Goal: Task Accomplishment & Management: Manage account settings

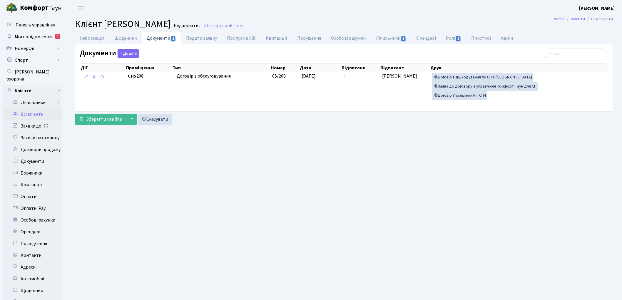
click at [32, 109] on link "Всі клієнти" at bounding box center [32, 114] width 59 height 12
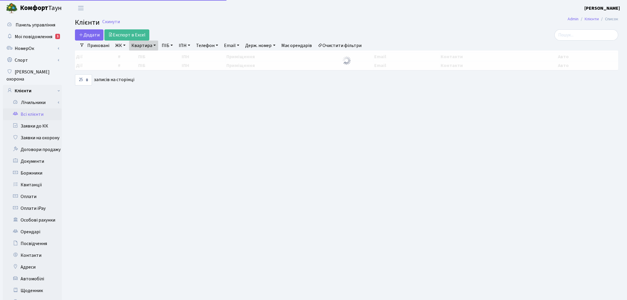
select select "25"
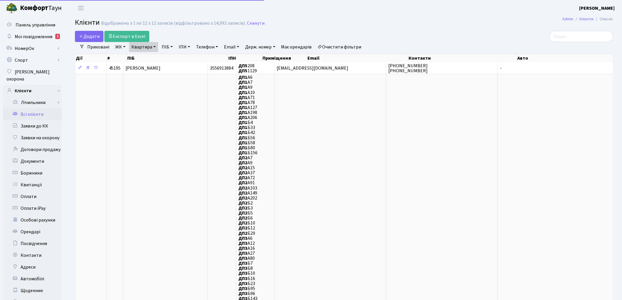
click at [147, 43] on link "Квартира" at bounding box center [143, 47] width 29 height 10
drag, startPoint x: 146, startPoint y: 60, endPoint x: 150, endPoint y: 59, distance: 3.9
click at [146, 60] on input "208" at bounding box center [146, 58] width 34 height 11
type input "2"
type input "146"
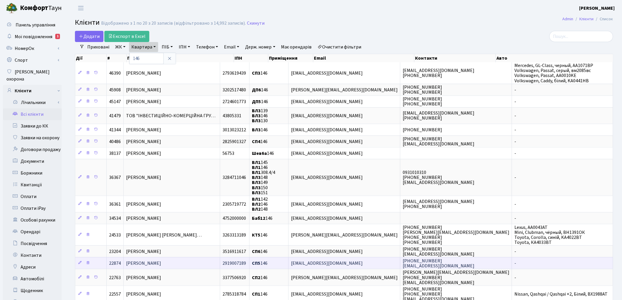
click at [161, 260] on span "Місюра Оксана Анатоліївна" at bounding box center [143, 263] width 35 height 6
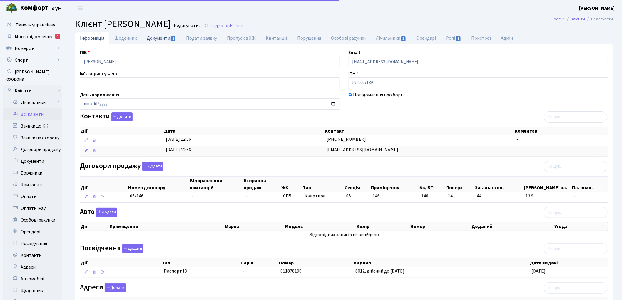
click at [160, 42] on link "Документи 1" at bounding box center [161, 38] width 39 height 12
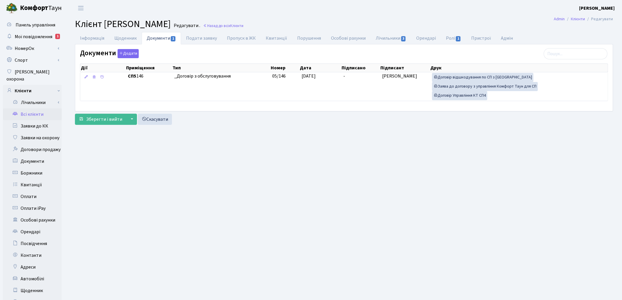
click at [31, 108] on link "Всі клієнти" at bounding box center [32, 114] width 59 height 12
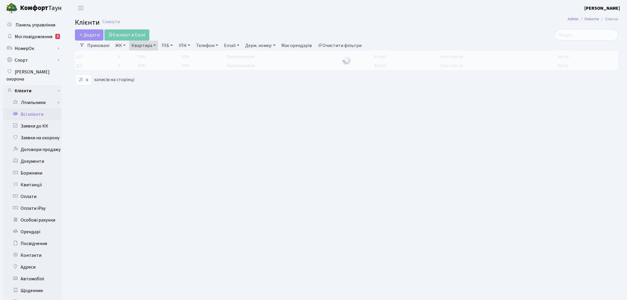
select select "25"
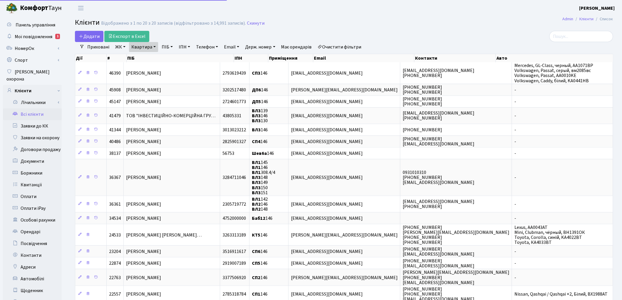
click at [333, 46] on link "Очистити фільтри" at bounding box center [339, 47] width 48 height 10
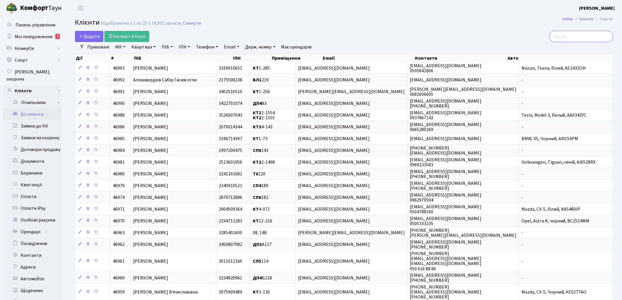
click at [562, 36] on input "search" at bounding box center [581, 36] width 64 height 11
type input "рідне"
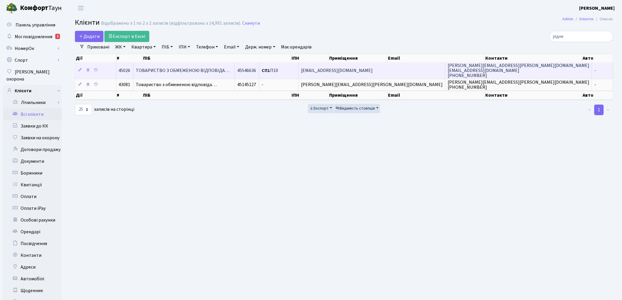
click at [235, 76] on td "ТОВАРИСТВО З ОБМЕЖЕНОЮ ВІДПОВІДА…" at bounding box center [183, 70] width 101 height 16
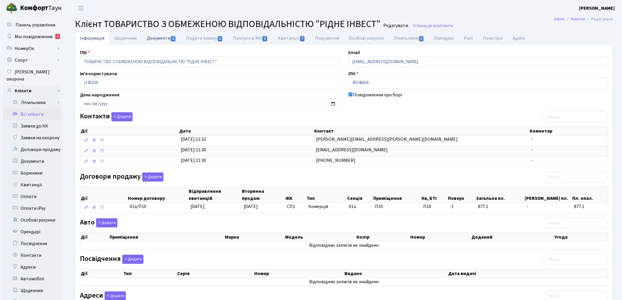
click at [158, 37] on link "Документи 2" at bounding box center [161, 38] width 39 height 12
select select "25"
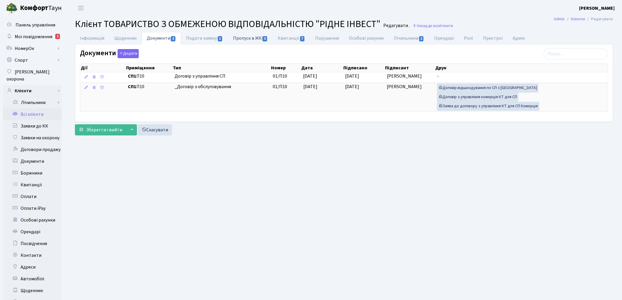
click at [248, 39] on link "Пропуск в ЖК 3" at bounding box center [250, 38] width 45 height 12
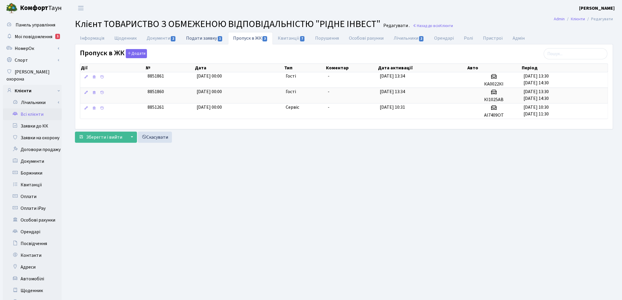
click at [200, 36] on link "Подати заявку 1" at bounding box center [204, 38] width 47 height 12
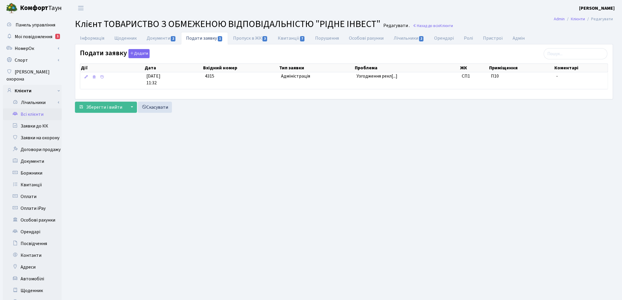
click at [245, 89] on table "Дії Дата Вхідний номер Тип заявки Проблема ЖК Приміщення Коментарі 02.06.2025 1…" at bounding box center [344, 80] width 528 height 17
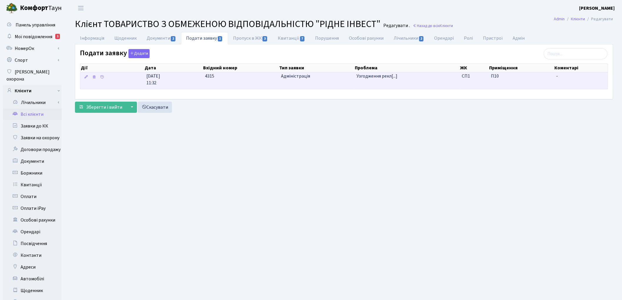
click at [245, 83] on td "4315" at bounding box center [240, 80] width 76 height 17
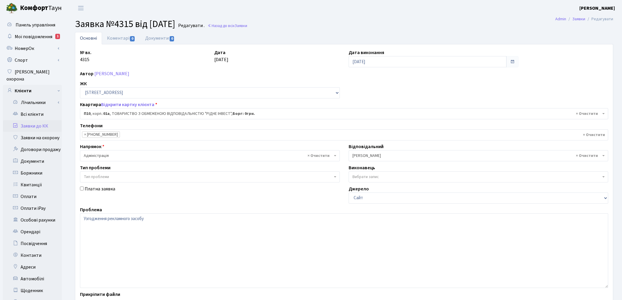
select select "20241"
click at [32, 108] on link "Всі клієнти" at bounding box center [32, 114] width 59 height 12
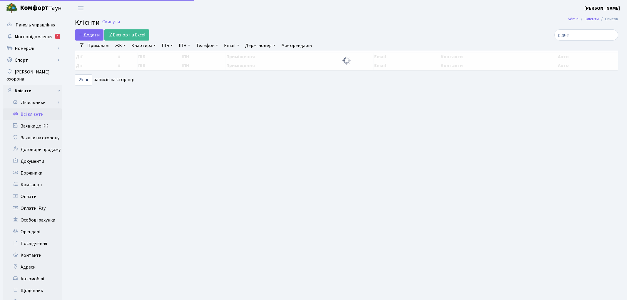
select select "25"
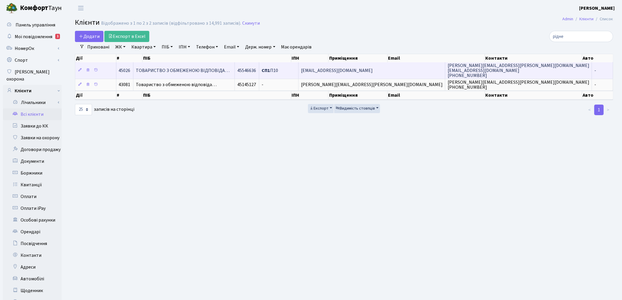
click at [196, 68] on span "ТОВАРИСТВО З ОБМЕЖЕНОЮ ВІДПОВІДА…" at bounding box center [183, 70] width 94 height 6
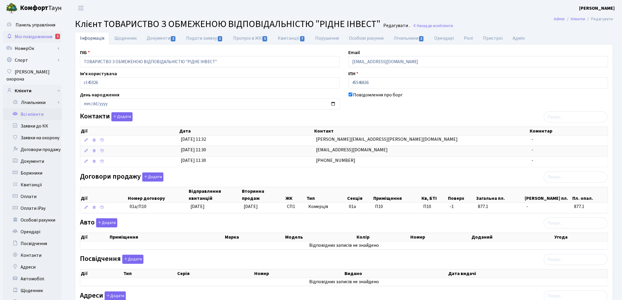
click at [31, 41] on link "Мої повідомлення 1" at bounding box center [32, 37] width 59 height 12
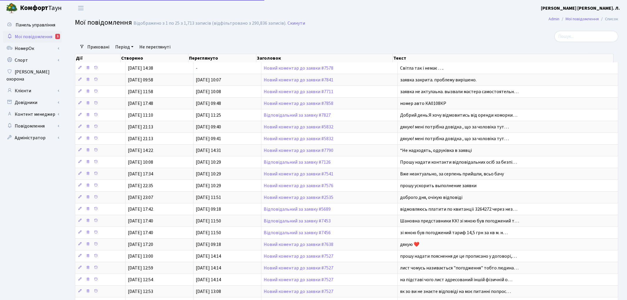
select select "25"
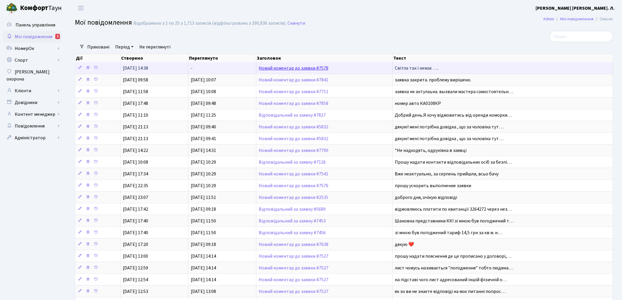
click at [294, 68] on link "Новий коментар до заявки #7578" at bounding box center [293, 68] width 70 height 6
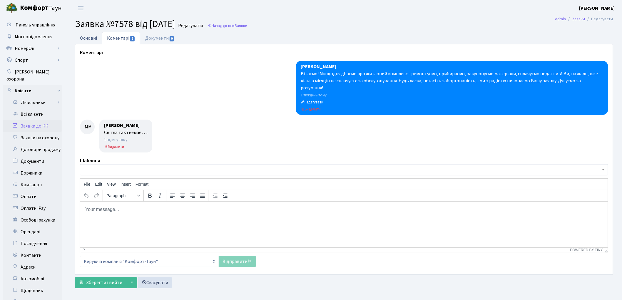
click at [91, 42] on link "Основні" at bounding box center [88, 38] width 27 height 12
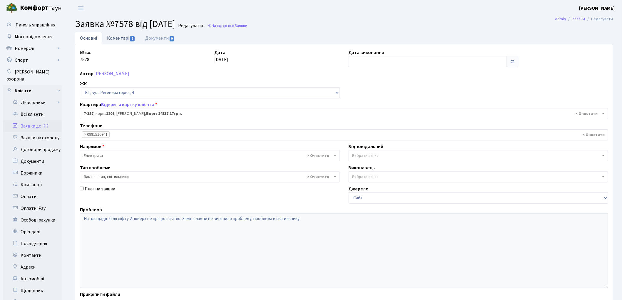
click at [118, 42] on link "Коментарі 2" at bounding box center [121, 38] width 38 height 12
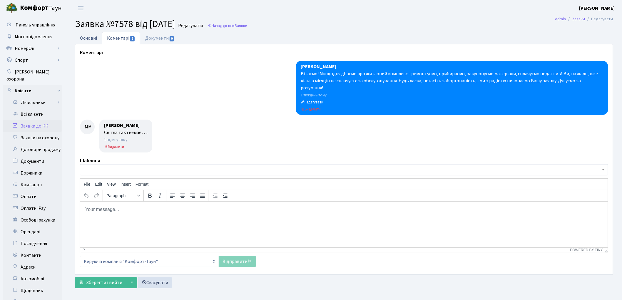
click at [93, 38] on link "Основні" at bounding box center [88, 38] width 27 height 12
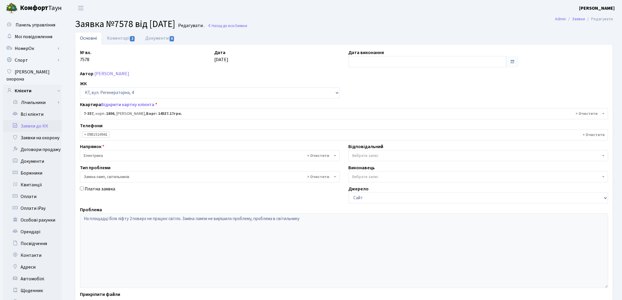
click at [173, 204] on div "№ вх. 7578 Дата 02.09.2025 Дата виконання Автор Моторжина Марія ЖК - ТХ, вул. Д…" at bounding box center [343, 181] width 537 height 265
click at [111, 38] on link "Коментарі 2" at bounding box center [121, 38] width 38 height 12
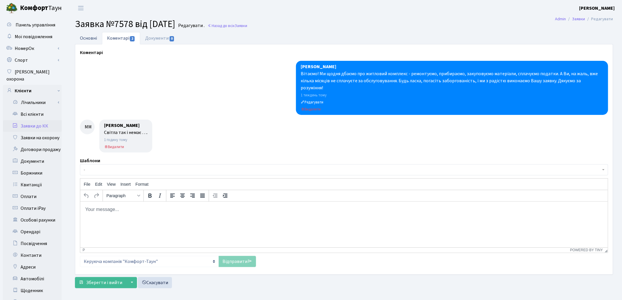
click at [81, 41] on link "Основні" at bounding box center [88, 38] width 27 height 12
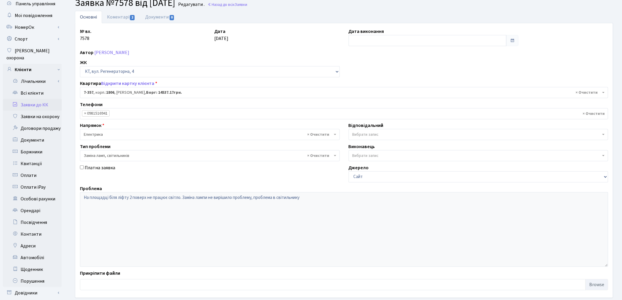
scroll to position [33, 0]
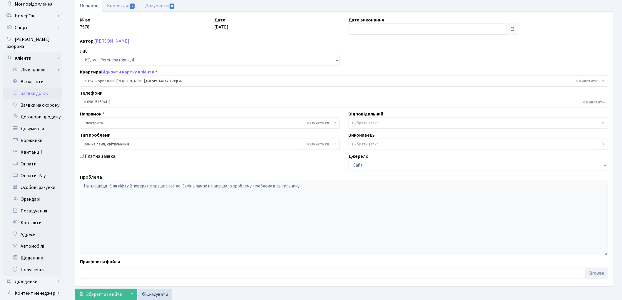
click at [34, 88] on link "Заявки до КК" at bounding box center [32, 94] width 59 height 12
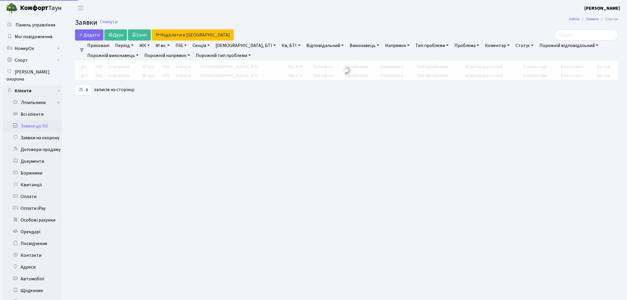
select select "25"
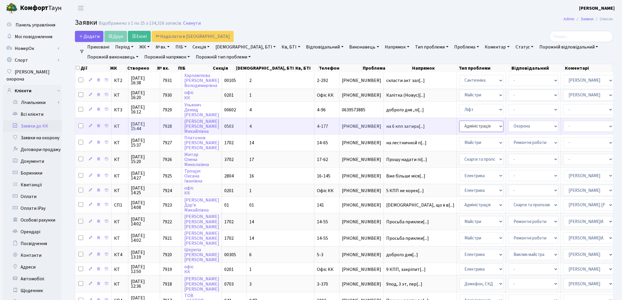
click at [459, 124] on select "- Адміністрація Домофон, СКД Ліфт Майстри Сантехніка Економічний відділ Електри…" at bounding box center [481, 126] width 44 height 11
select select "1"
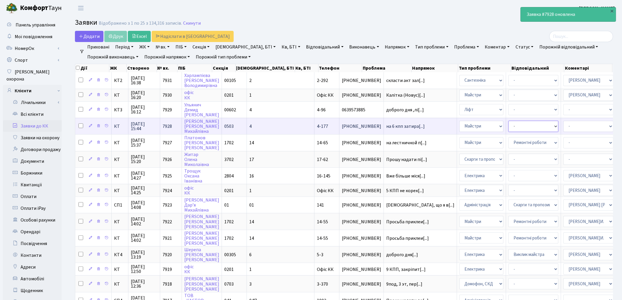
click at [508, 127] on select "- Дитячі майданчики Замовлення плану комунікацій Озеленення Прибирання в будинк…" at bounding box center [533, 126] width 50 height 11
select select "62"
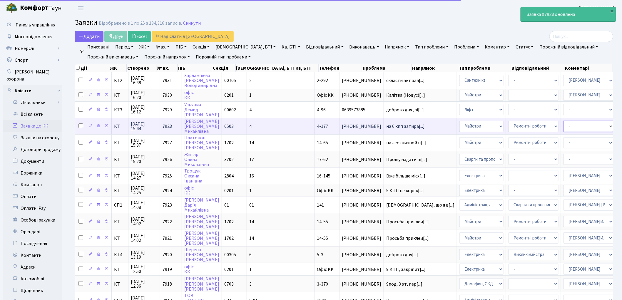
click at [563, 124] on select "- Адміністратор ЖК КТ Вижул В. В. Гордієнко Н.В. Дядюшкін Д.Ю. Кипчук Т. А. Кла…" at bounding box center [588, 126] width 50 height 11
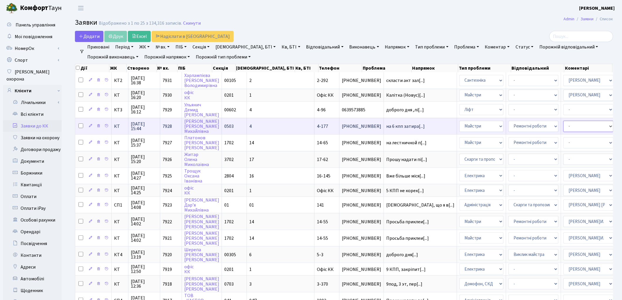
select select "62"
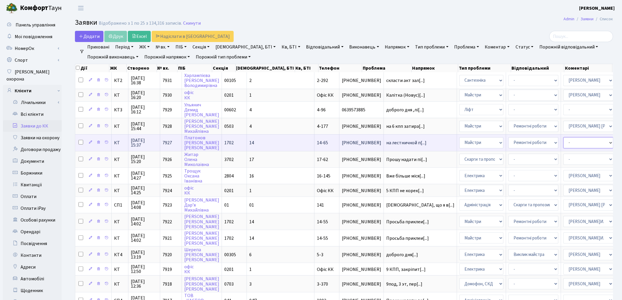
click at [563, 138] on select "- Адміністратор ЖК КТ Вижул В. В. Гордієнко Н.В. Дядюшкін Д.Ю. Кипчук Т. А. Кла…" at bounding box center [588, 142] width 50 height 11
select select "18"
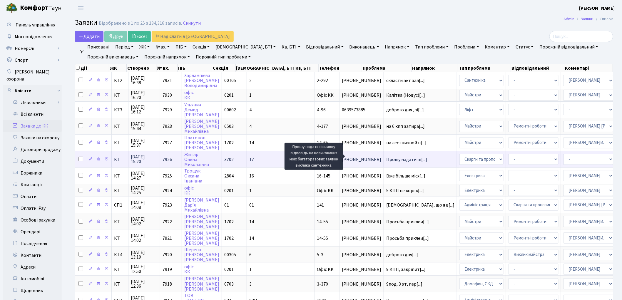
click at [386, 156] on span "Прошу надати пі[...]" at bounding box center [406, 159] width 41 height 6
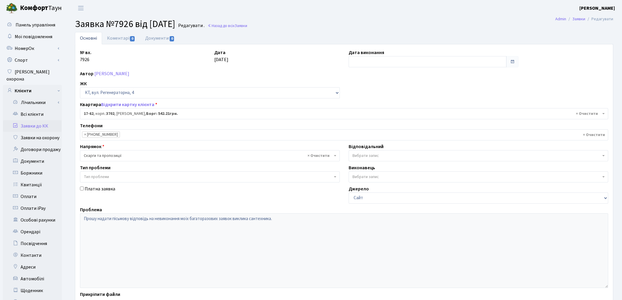
select select "9016"
click at [134, 105] on link "Відкрити картку клієнта" at bounding box center [127, 104] width 53 height 6
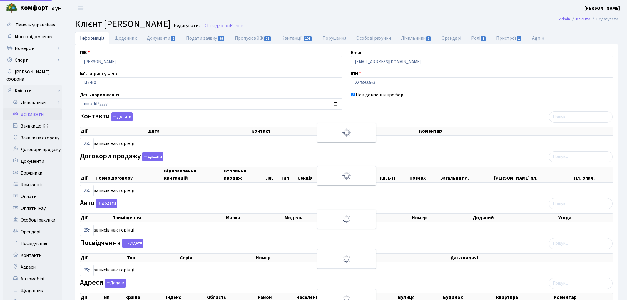
select select "25"
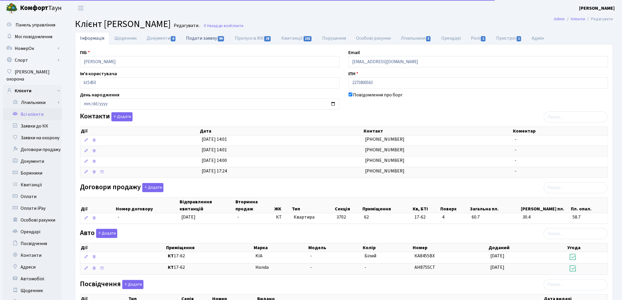
click at [209, 38] on link "Подати заявку 99" at bounding box center [205, 38] width 48 height 12
select select "25"
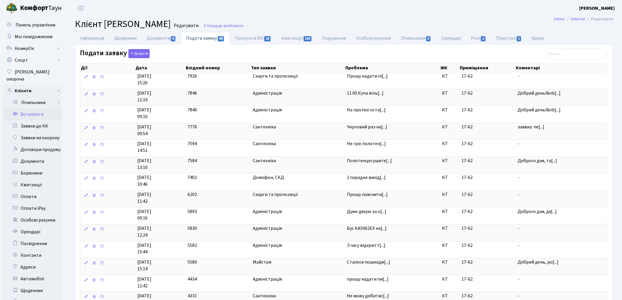
click at [34, 108] on link "Всі клієнти" at bounding box center [32, 114] width 59 height 12
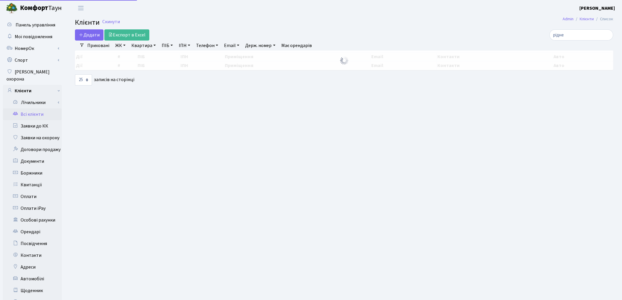
select select "25"
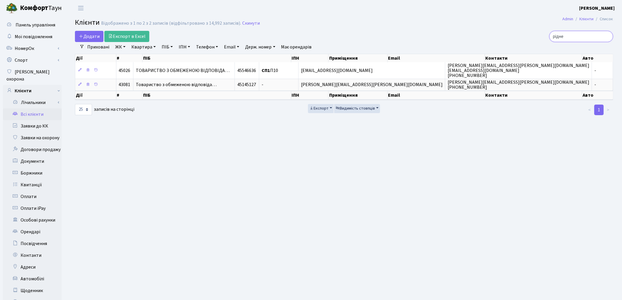
click at [605, 36] on input "рідне" at bounding box center [581, 36] width 64 height 11
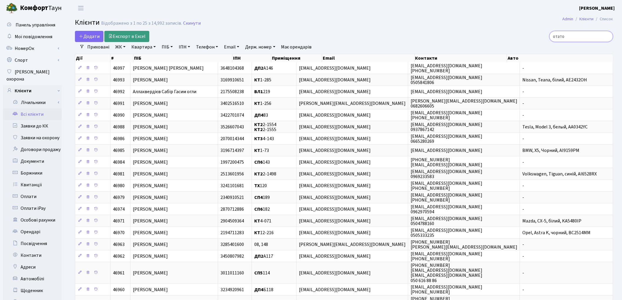
type input "отато"
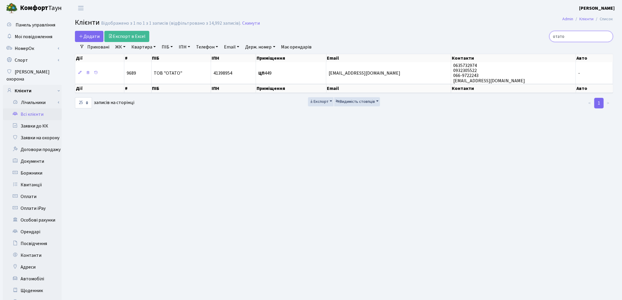
click at [606, 36] on input "отато" at bounding box center [581, 36] width 64 height 11
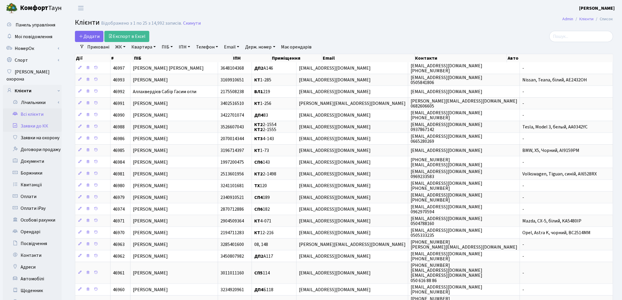
click at [43, 120] on link "Заявки до КК" at bounding box center [32, 126] width 59 height 12
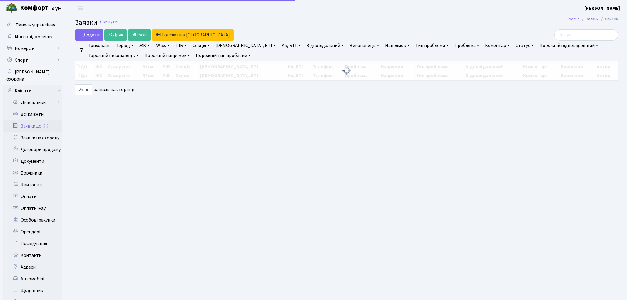
select select "25"
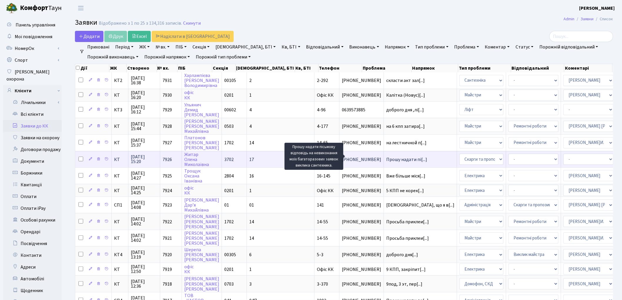
click at [386, 157] on span "Прошу надати пі[...]" at bounding box center [406, 159] width 41 height 6
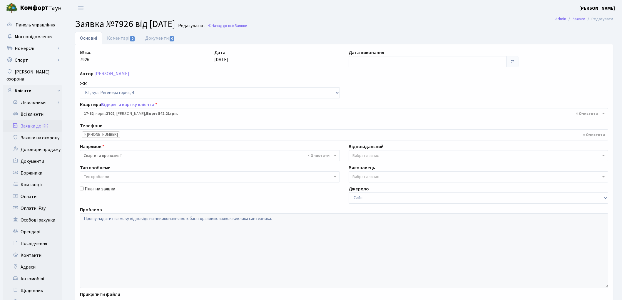
select select "9016"
click at [117, 105] on link "Відкрити картку клієнта" at bounding box center [127, 104] width 53 height 6
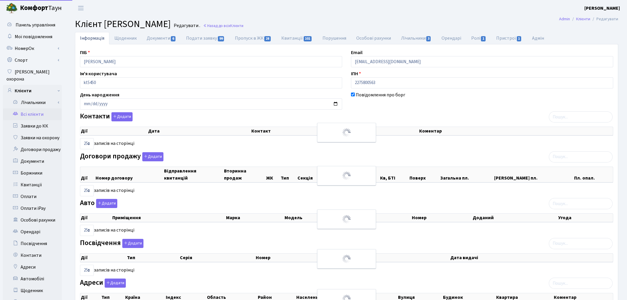
select select "25"
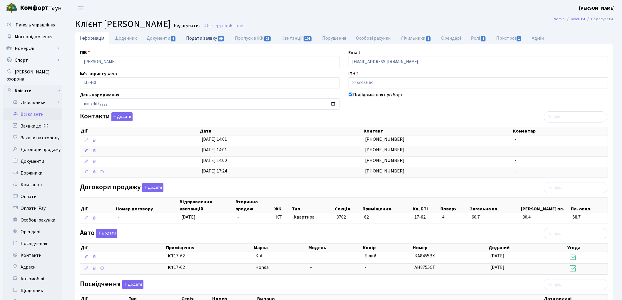
click at [196, 38] on link "Подати заявку 99" at bounding box center [205, 38] width 48 height 12
select select "25"
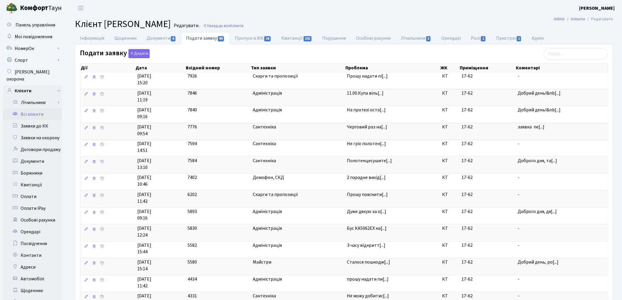
click at [36, 108] on link "Всі клієнти" at bounding box center [32, 114] width 59 height 12
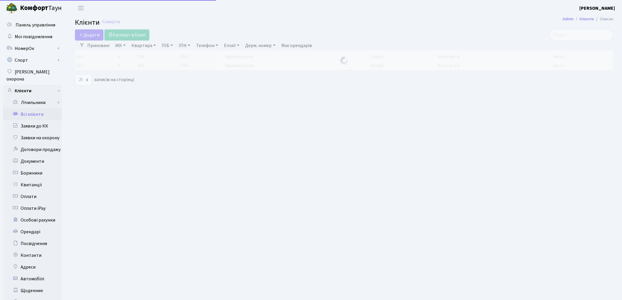
select select "25"
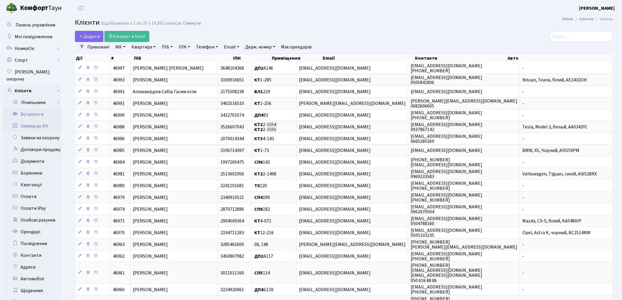
click at [36, 121] on link "Заявки до КК" at bounding box center [32, 126] width 59 height 12
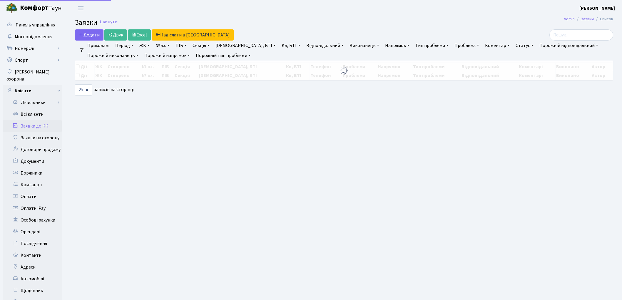
select select "25"
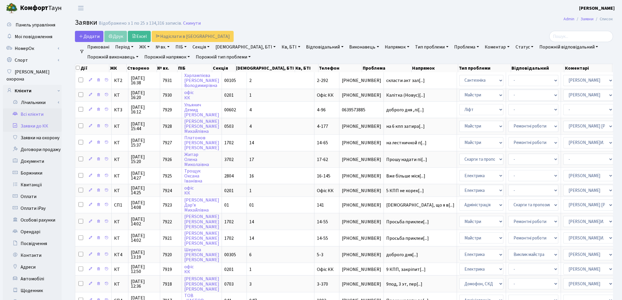
click at [37, 108] on link "Всі клієнти" at bounding box center [32, 114] width 59 height 12
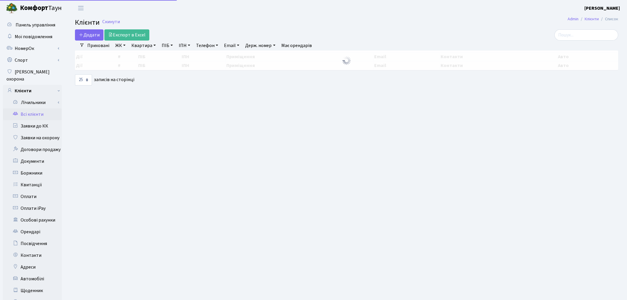
select select "25"
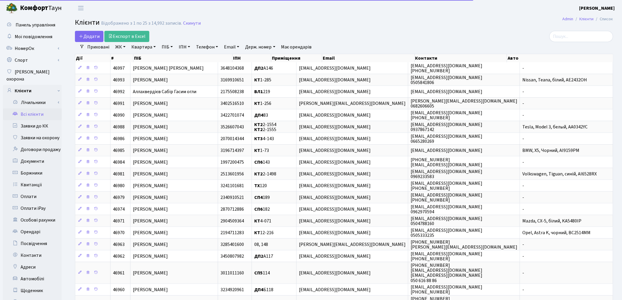
click at [144, 49] on link "Квартира" at bounding box center [143, 47] width 29 height 10
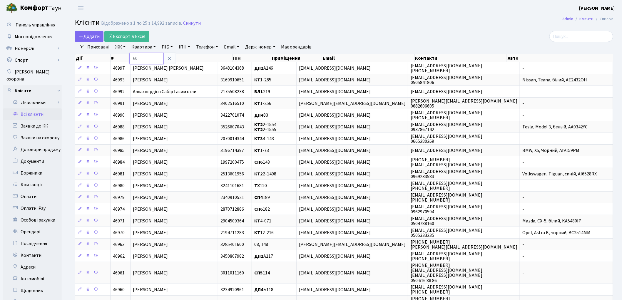
type input "60"
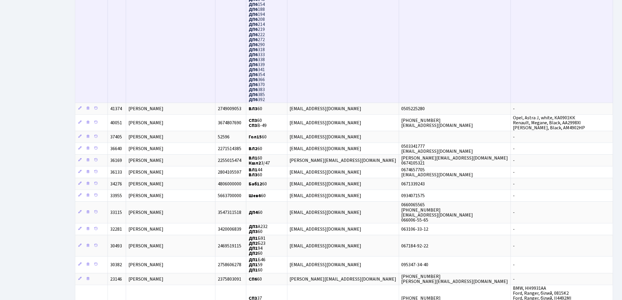
scroll to position [751, 0]
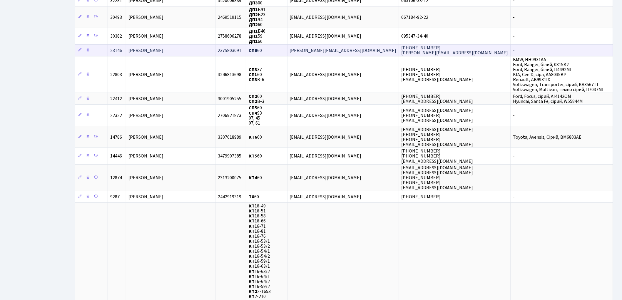
click at [163, 47] on span "[PERSON_NAME]" at bounding box center [145, 50] width 35 height 6
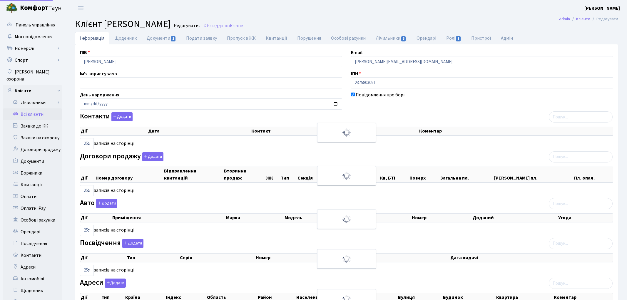
select select "25"
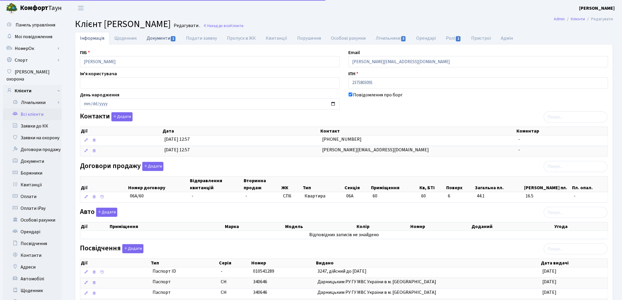
click at [166, 38] on link "Документи 1" at bounding box center [161, 38] width 39 height 12
select select "25"
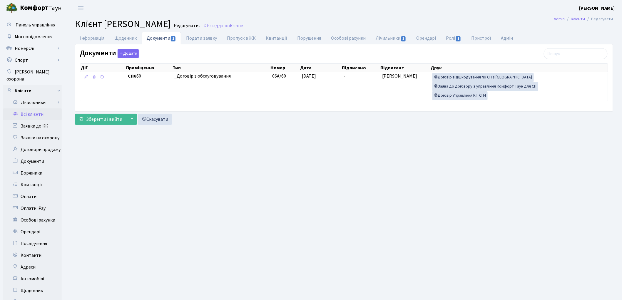
click at [32, 108] on link "Всі клієнти" at bounding box center [32, 114] width 59 height 12
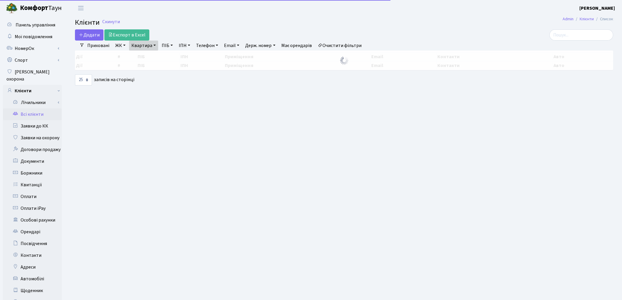
select select "25"
click at [146, 46] on link "Квартира" at bounding box center [143, 46] width 29 height 10
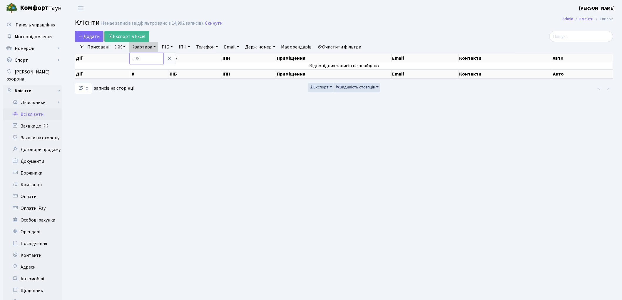
type input "178"
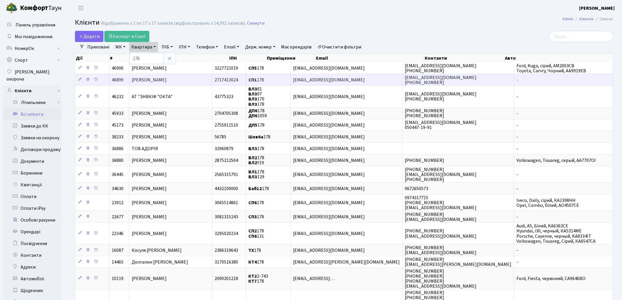
click at [150, 80] on span "[PERSON_NAME]" at bounding box center [149, 80] width 35 height 6
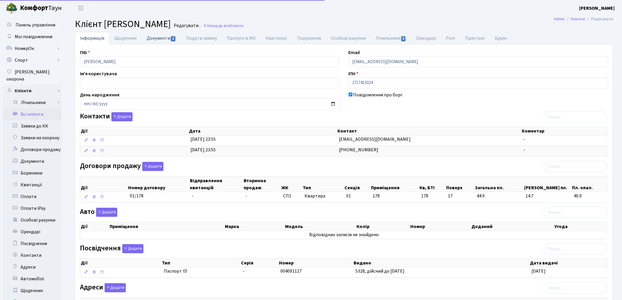
click at [156, 41] on link "Документи 1" at bounding box center [161, 38] width 39 height 12
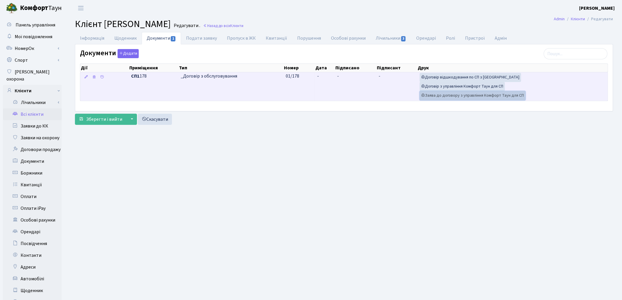
click at [467, 94] on link "Заява до договору з управління Комфорт Таун для СП" at bounding box center [472, 95] width 106 height 9
click at [476, 88] on link "Договір з управління Комфорт Таун для СП" at bounding box center [461, 86] width 85 height 9
click at [459, 81] on link "Договір відшкодування по СП з [GEOGRAPHIC_DATA]" at bounding box center [469, 77] width 101 height 9
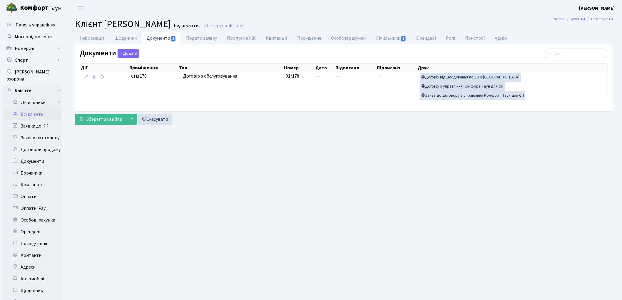
click at [29, 111] on link "Всі клієнти" at bounding box center [32, 114] width 59 height 12
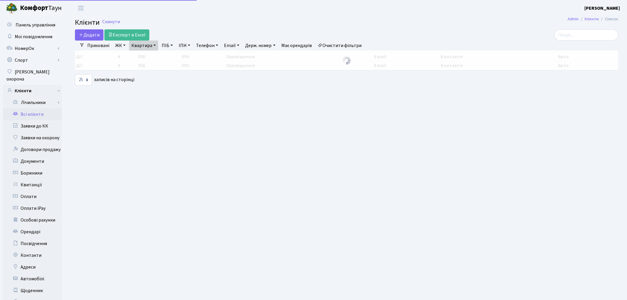
select select "25"
click at [143, 47] on link "Квартира" at bounding box center [143, 46] width 29 height 10
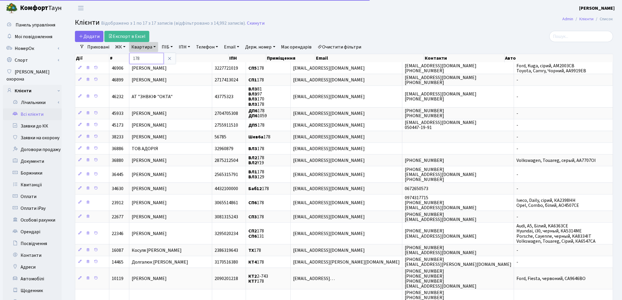
click at [145, 59] on input "178" at bounding box center [146, 58] width 34 height 11
type input "144"
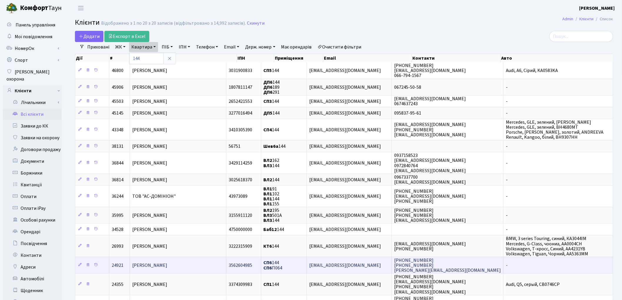
click at [167, 263] on span "[PERSON_NAME]" at bounding box center [149, 265] width 35 height 6
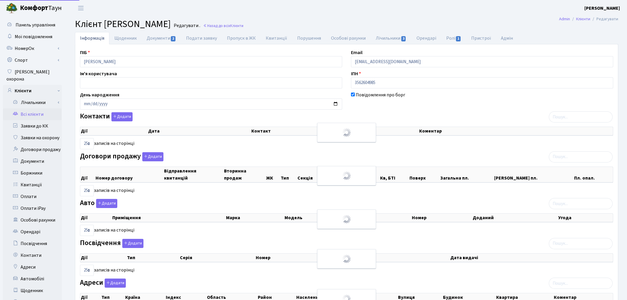
select select "25"
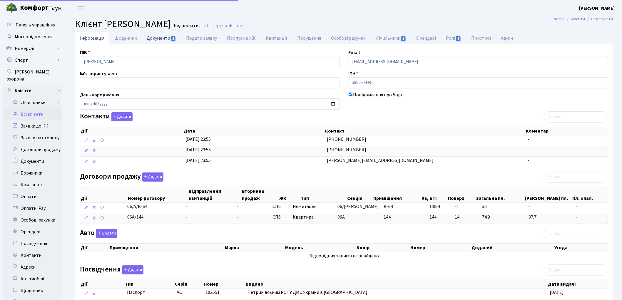
click at [148, 39] on link "Документи 2" at bounding box center [161, 38] width 39 height 12
select select "25"
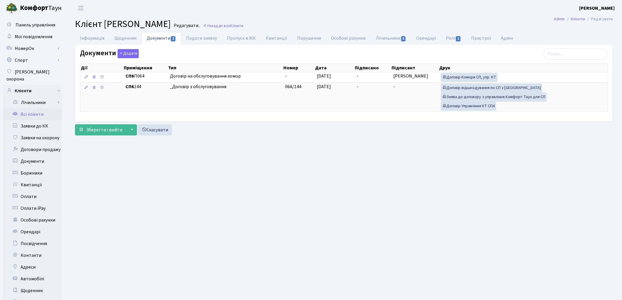
click at [41, 108] on link "Всі клієнти" at bounding box center [32, 114] width 59 height 12
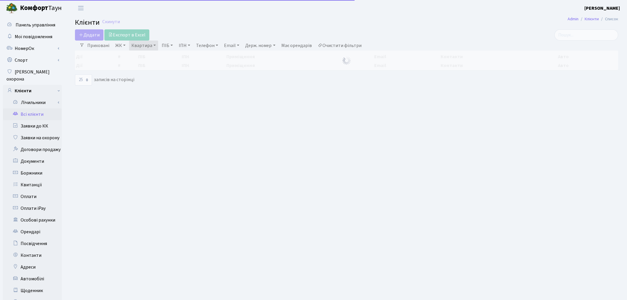
select select "25"
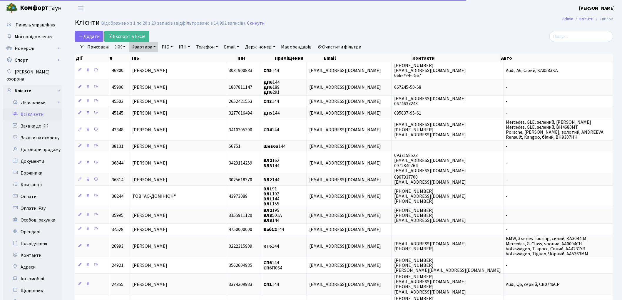
click at [143, 45] on link "Квартира" at bounding box center [143, 47] width 29 height 10
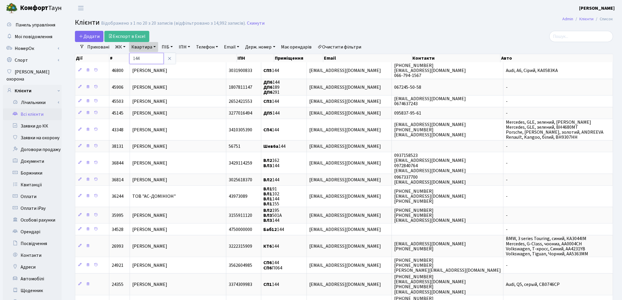
click at [146, 61] on input "144" at bounding box center [146, 58] width 34 height 11
type input "17"
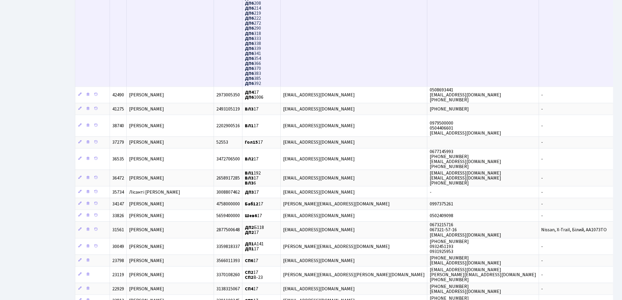
scroll to position [522, 0]
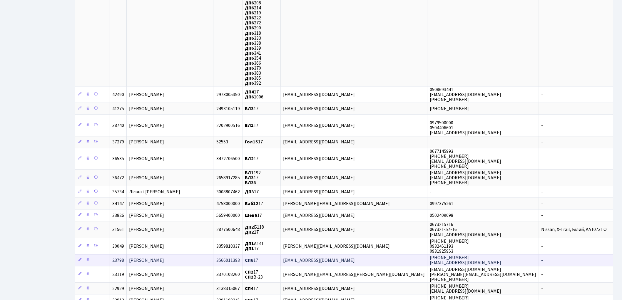
click at [164, 257] on span "Хархун Роман Миколайович" at bounding box center [146, 260] width 35 height 6
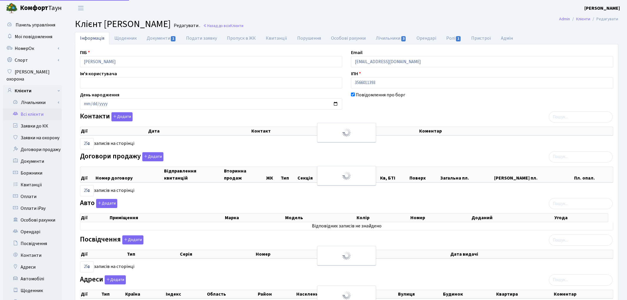
select select "25"
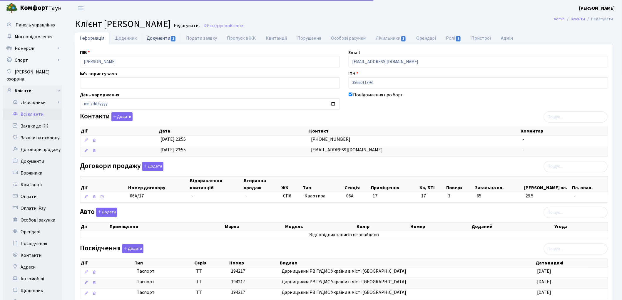
click at [159, 38] on link "Документи 1" at bounding box center [161, 38] width 39 height 12
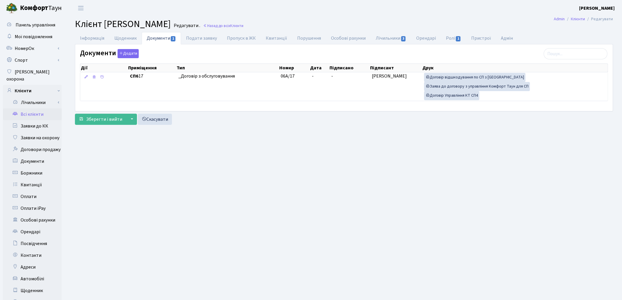
click at [29, 109] on link "Всі клієнти" at bounding box center [32, 114] width 59 height 12
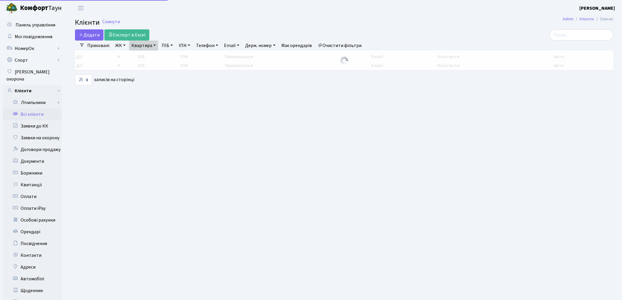
select select "25"
click at [149, 46] on link "Квартира" at bounding box center [143, 46] width 29 height 10
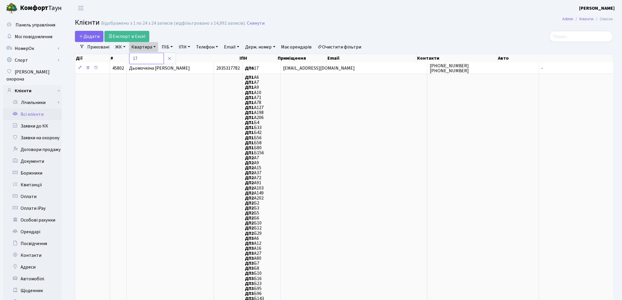
click at [148, 60] on input "17" at bounding box center [146, 58] width 34 height 11
type input "149"
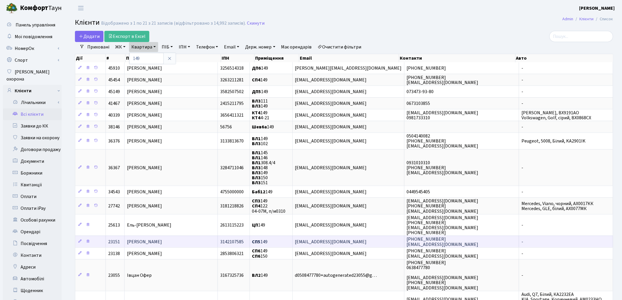
click at [155, 242] on td "[PERSON_NAME]" at bounding box center [171, 242] width 93 height 12
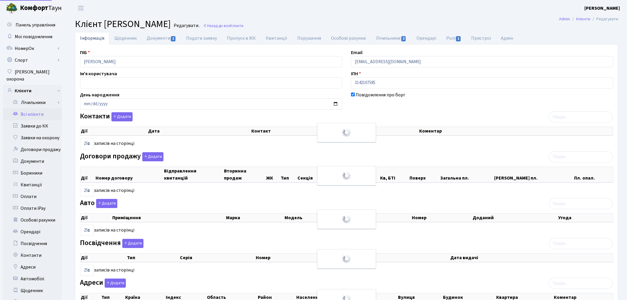
select select "25"
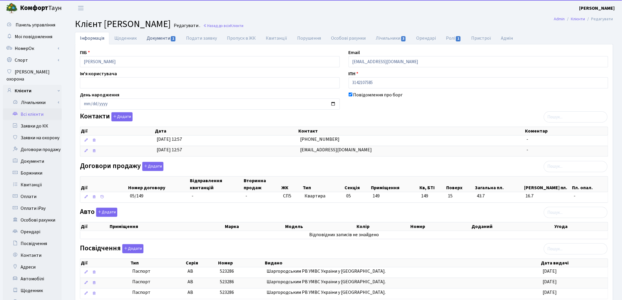
click at [157, 39] on link "Документи 1" at bounding box center [161, 38] width 39 height 12
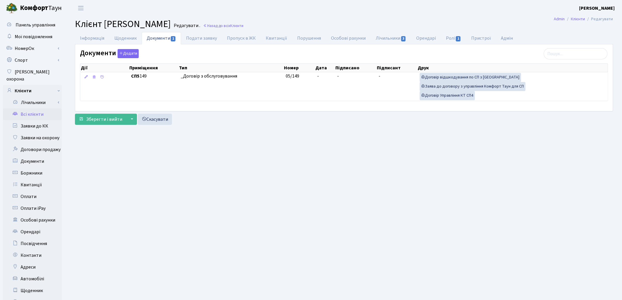
click at [36, 108] on link "Всі клієнти" at bounding box center [32, 114] width 59 height 12
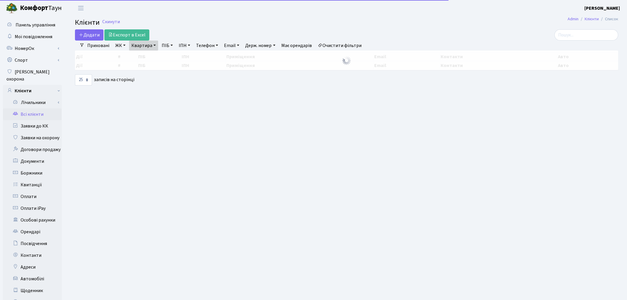
select select "25"
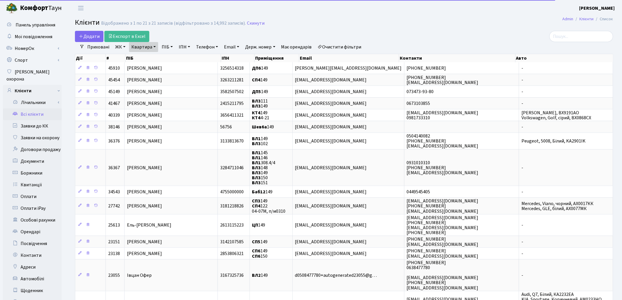
click at [140, 47] on link "Квартира" at bounding box center [143, 47] width 29 height 10
click at [143, 56] on input "149" at bounding box center [146, 58] width 34 height 11
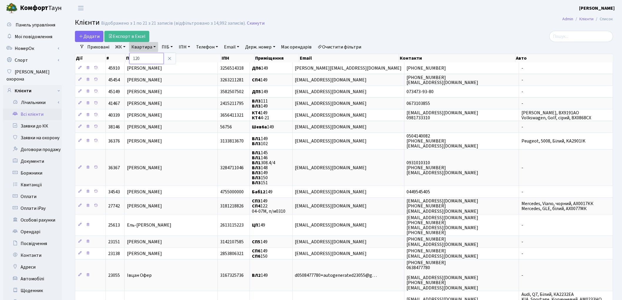
type input "120"
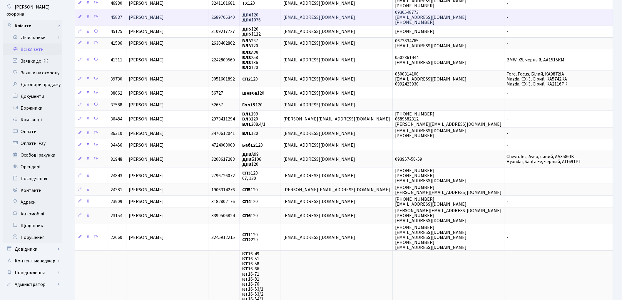
scroll to position [65, 0]
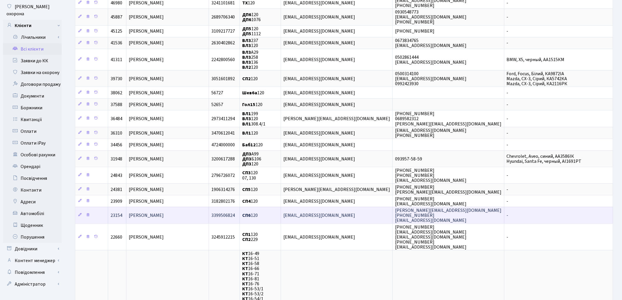
click at [154, 214] on span "Лісунова Альона Анатоліївна" at bounding box center [146, 215] width 35 height 6
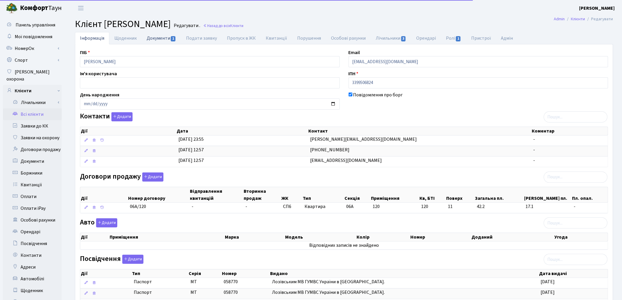
click at [157, 39] on link "Документи 1" at bounding box center [161, 38] width 39 height 12
select select "25"
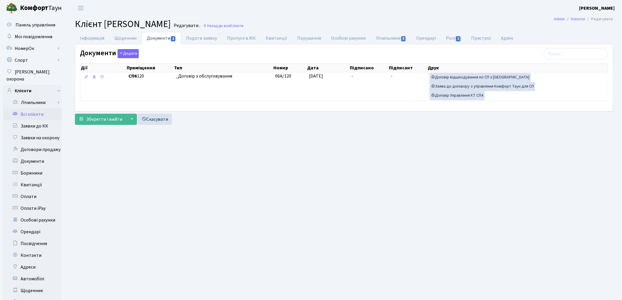
click at [36, 108] on link "Всі клієнти" at bounding box center [32, 114] width 59 height 12
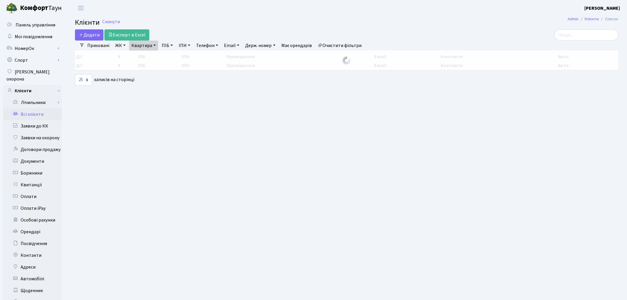
select select "25"
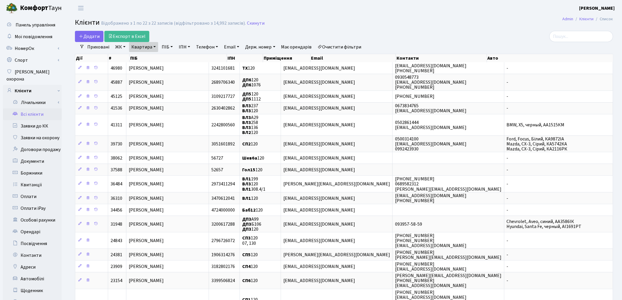
click at [145, 48] on link "Квартира" at bounding box center [143, 47] width 29 height 10
click at [145, 57] on input "120" at bounding box center [146, 58] width 34 height 11
type input "1"
type input "311"
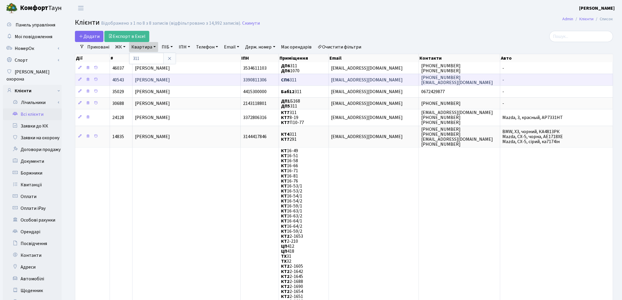
click at [148, 77] on span "[PERSON_NAME]" at bounding box center [152, 80] width 35 height 6
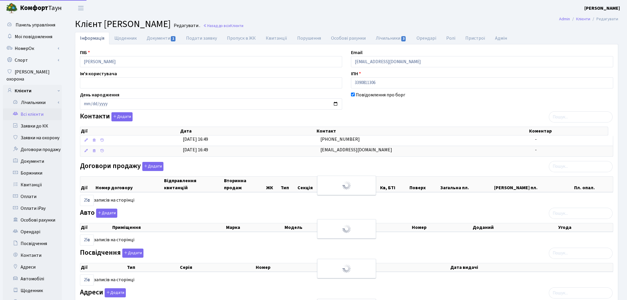
select select "25"
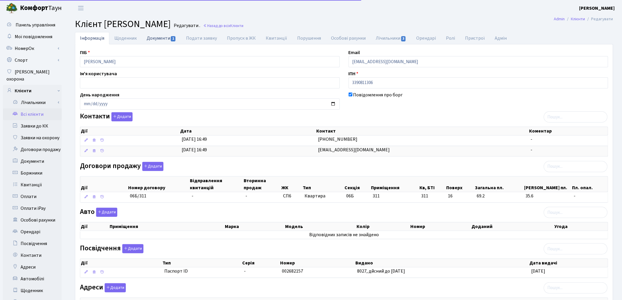
click at [158, 40] on link "Документи 1" at bounding box center [161, 38] width 39 height 12
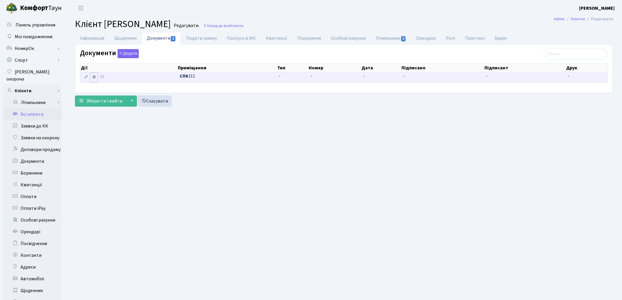
click at [92, 77] on icon at bounding box center [94, 77] width 4 height 4
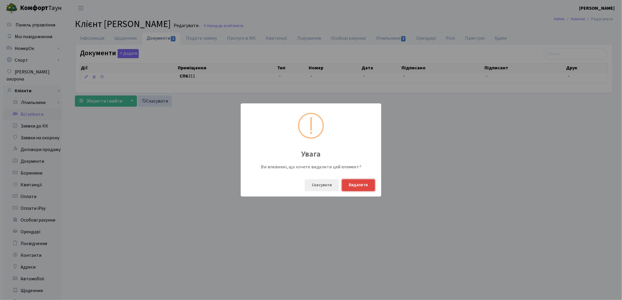
click at [364, 187] on button "Видалити" at bounding box center [358, 185] width 33 height 12
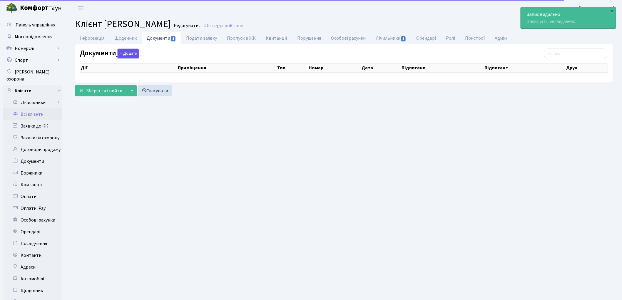
click at [132, 52] on button "Додати" at bounding box center [127, 53] width 21 height 9
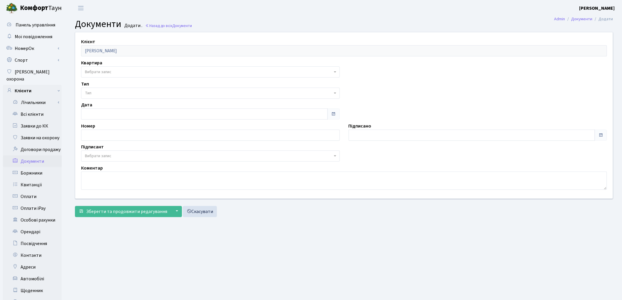
click at [104, 70] on span "Вибрати запис" at bounding box center [98, 72] width 26 height 6
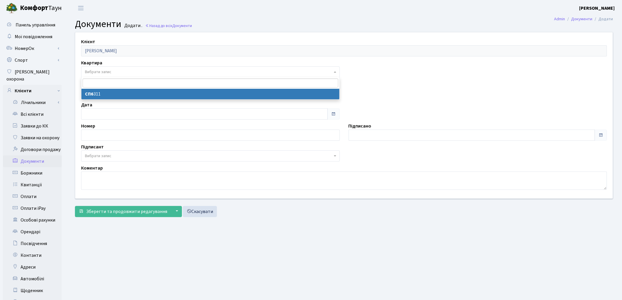
select select "166246"
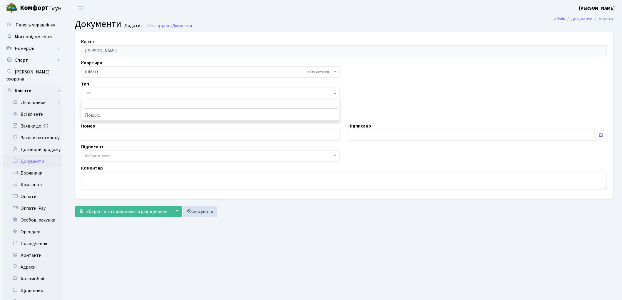
click at [104, 93] on span "Тип" at bounding box center [208, 93] width 247 height 6
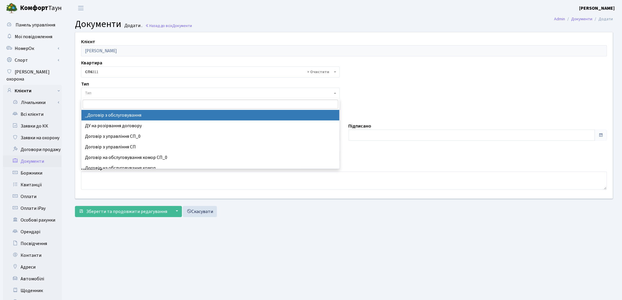
select select "289"
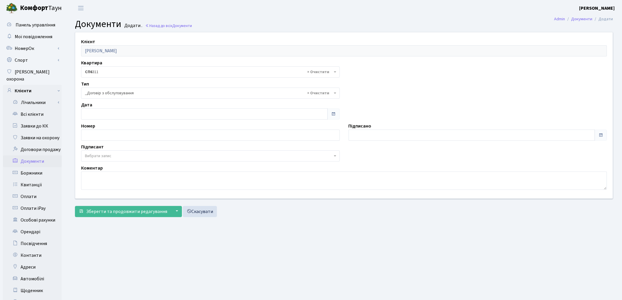
click at [95, 155] on span "Вибрати запис" at bounding box center [98, 156] width 26 height 6
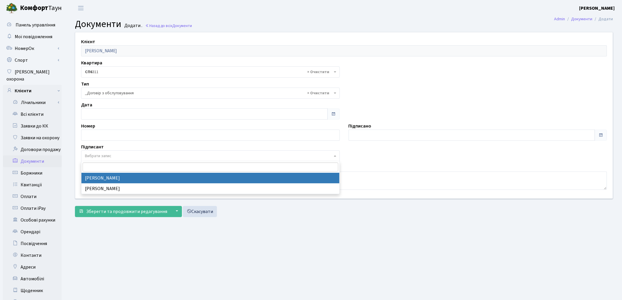
select select "74"
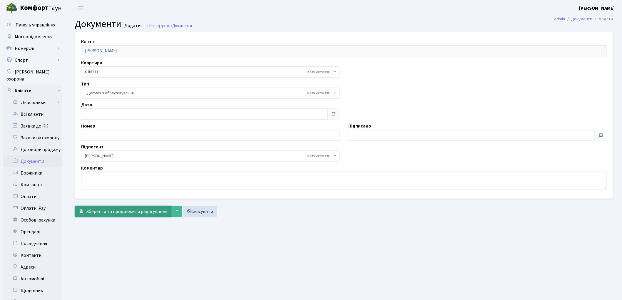
click at [100, 216] on button "Зберегти та продовжити редагування" at bounding box center [123, 211] width 96 height 11
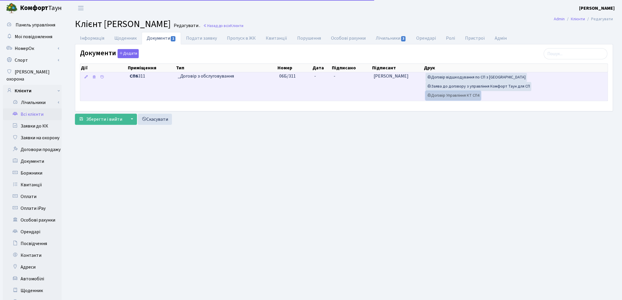
click at [453, 95] on link "Договір Управління КТ СП4" at bounding box center [452, 95] width 55 height 9
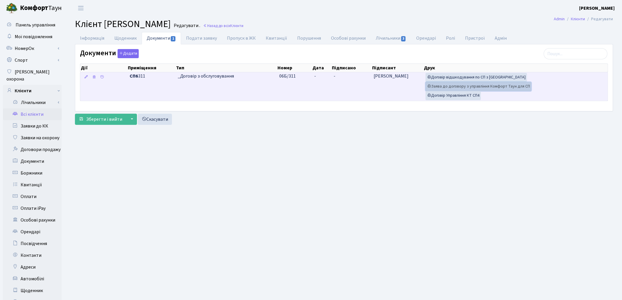
click at [450, 89] on link "Заява до договору з управління Комфорт Таун для СП" at bounding box center [478, 86] width 106 height 9
click at [479, 75] on link "Договір відшкодування по СП з [GEOGRAPHIC_DATA]" at bounding box center [475, 77] width 101 height 9
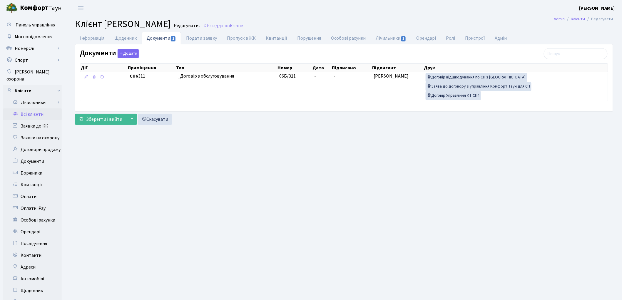
click at [23, 108] on link "Всі клієнти" at bounding box center [32, 114] width 59 height 12
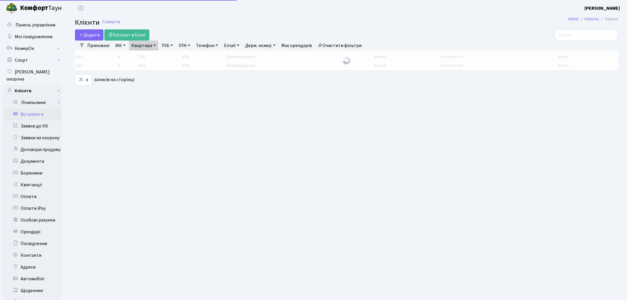
select select "25"
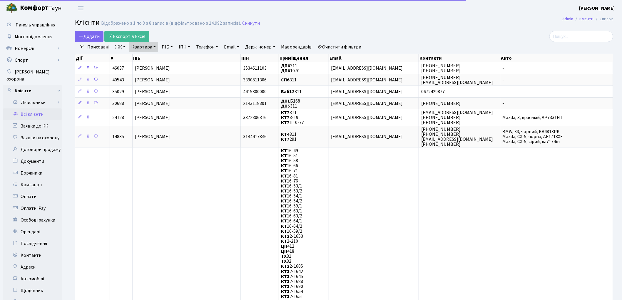
click at [136, 47] on link "Квартира" at bounding box center [143, 47] width 29 height 10
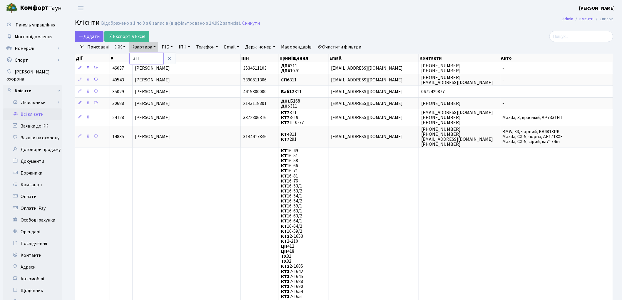
drag, startPoint x: 140, startPoint y: 60, endPoint x: 118, endPoint y: 56, distance: 22.6
click at [134, 50] on link "Квартира" at bounding box center [143, 47] width 29 height 10
type input "в-67"
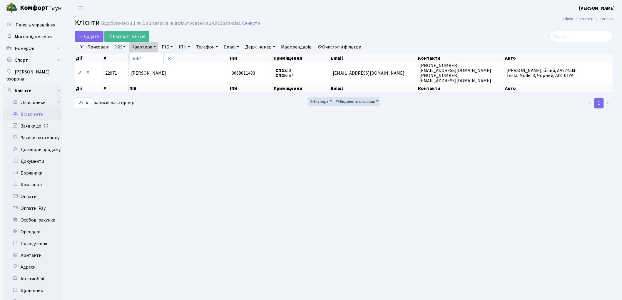
click at [335, 49] on link "Очистити фільтри" at bounding box center [339, 47] width 48 height 10
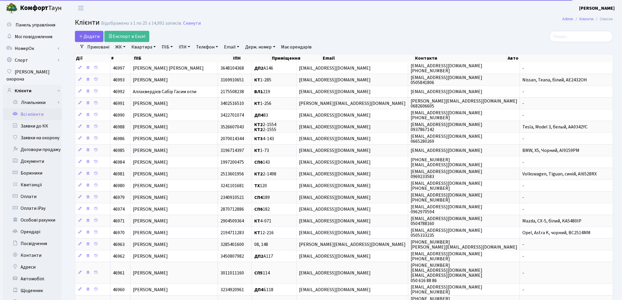
click at [168, 46] on link "ПІБ" at bounding box center [167, 47] width 16 height 10
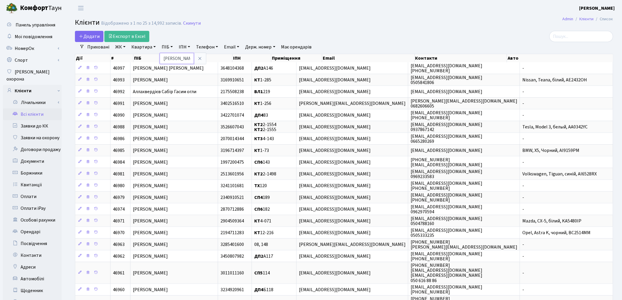
type input "[PERSON_NAME]"
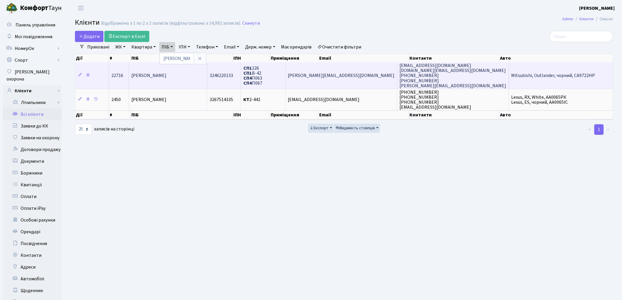
click at [166, 73] on span "[PERSON_NAME]" at bounding box center [148, 76] width 35 height 6
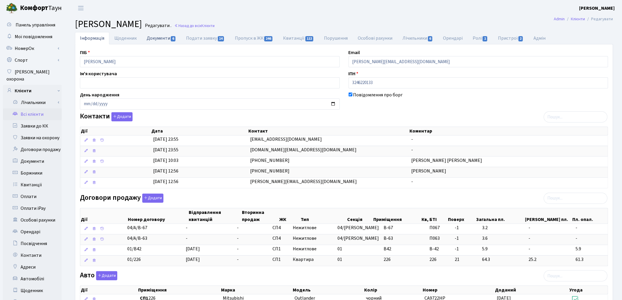
click at [160, 37] on link "Документи 6" at bounding box center [161, 38] width 39 height 12
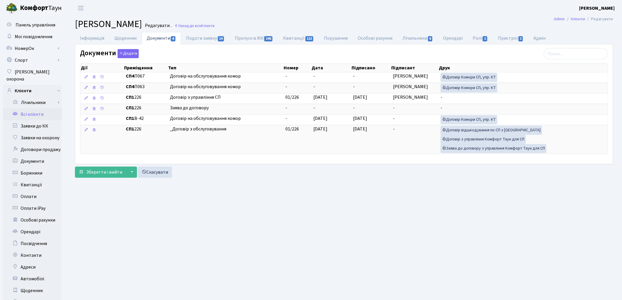
click at [38, 108] on link "Всі клієнти" at bounding box center [32, 114] width 59 height 12
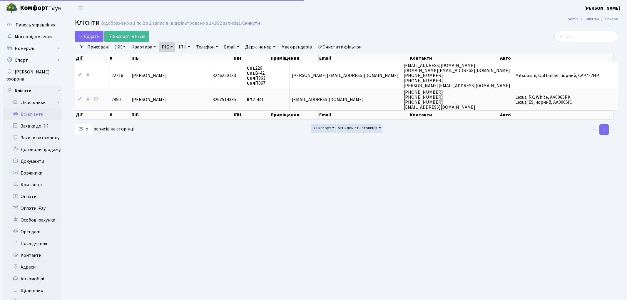
select select "25"
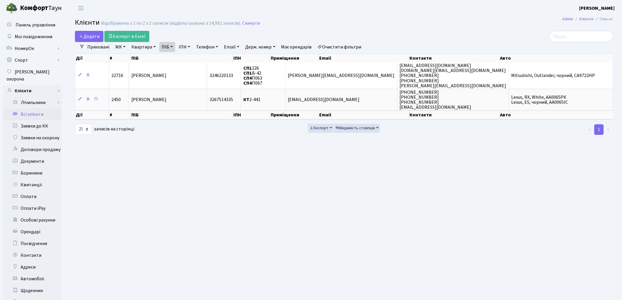
click at [362, 46] on link "Очистити фільтри" at bounding box center [339, 47] width 48 height 10
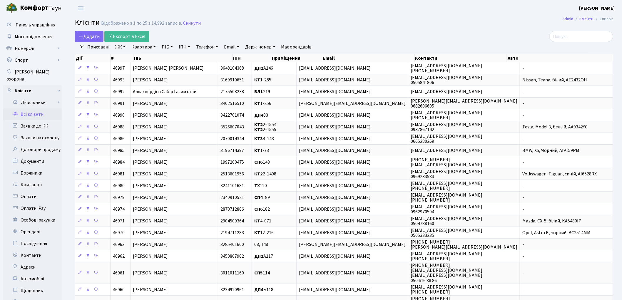
click at [165, 46] on link "ПІБ" at bounding box center [167, 47] width 16 height 10
type input "коган"
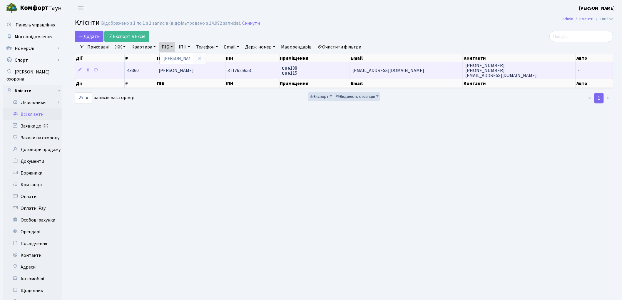
click at [183, 70] on span "Коган Михайло" at bounding box center [176, 70] width 35 height 6
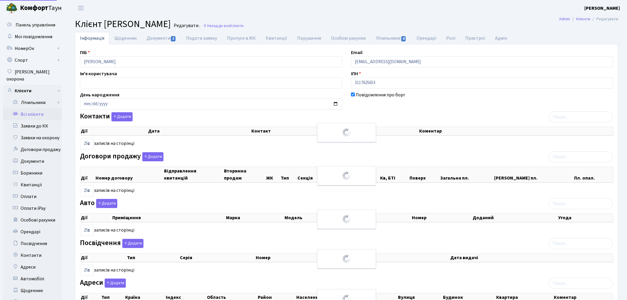
select select "25"
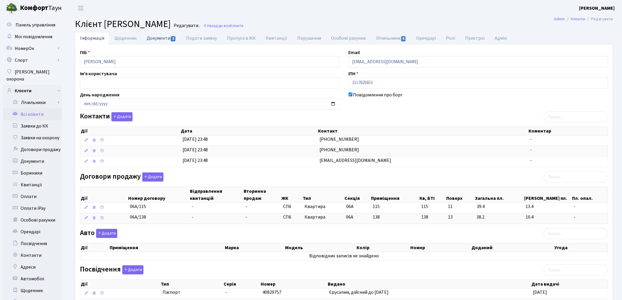
click at [158, 37] on link "Документи 2" at bounding box center [161, 38] width 39 height 12
select select "25"
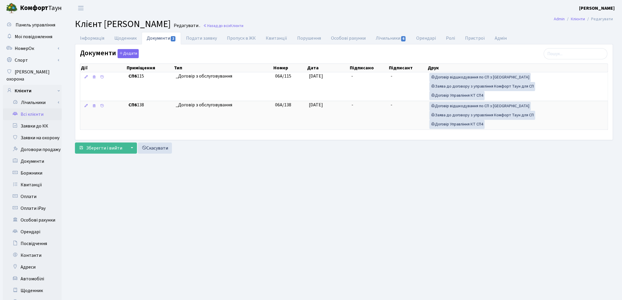
click at [30, 108] on link "Всі клієнти" at bounding box center [32, 114] width 59 height 12
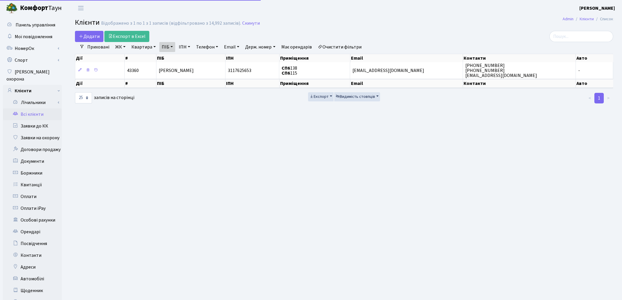
select select "25"
click at [353, 46] on link "Очистити фільтри" at bounding box center [339, 47] width 48 height 10
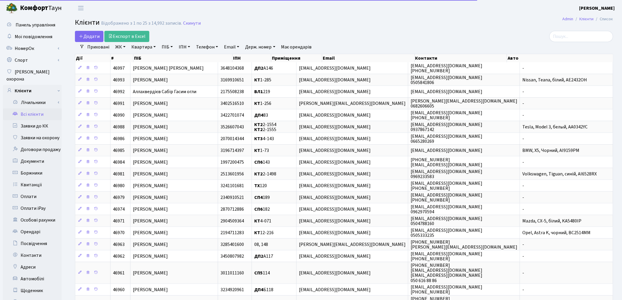
click at [135, 46] on link "Квартира" at bounding box center [143, 47] width 29 height 10
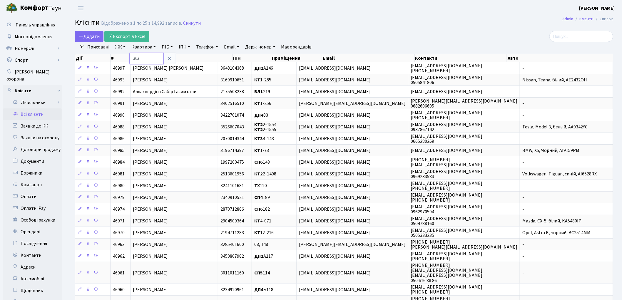
type input "303"
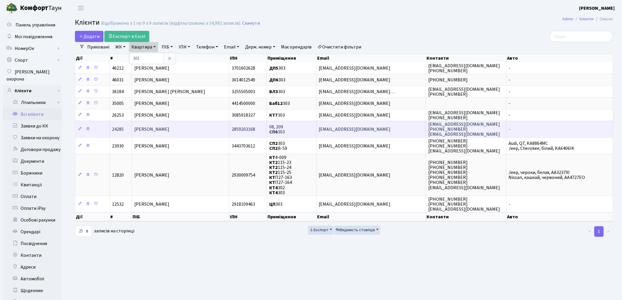
click at [158, 133] on td "[PERSON_NAME]" at bounding box center [180, 129] width 97 height 16
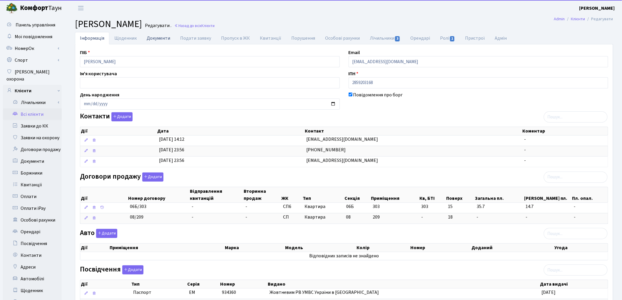
click at [152, 38] on link "Документи" at bounding box center [158, 38] width 33 height 12
select select "25"
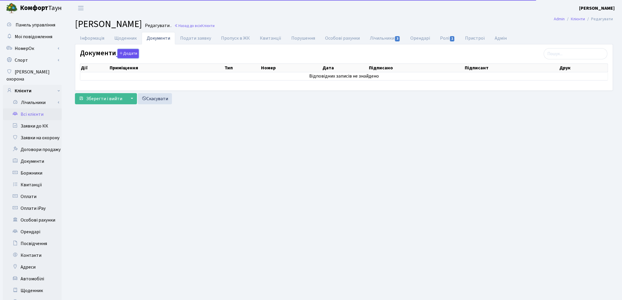
click at [131, 53] on button "Додати" at bounding box center [127, 53] width 21 height 9
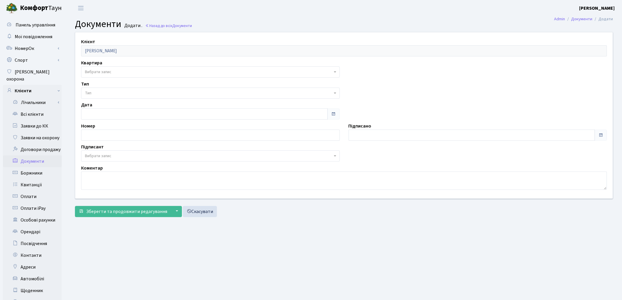
click at [107, 71] on span "Вибрати запис" at bounding box center [98, 72] width 26 height 6
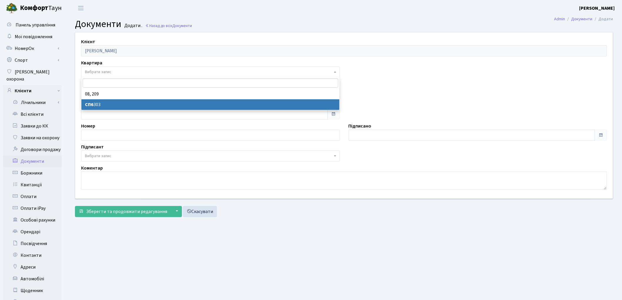
select select "42295"
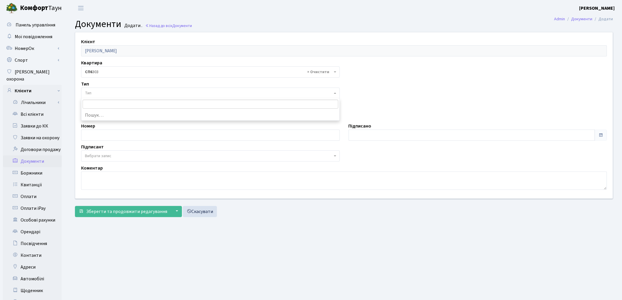
click at [102, 95] on span "Тип" at bounding box center [208, 93] width 247 height 6
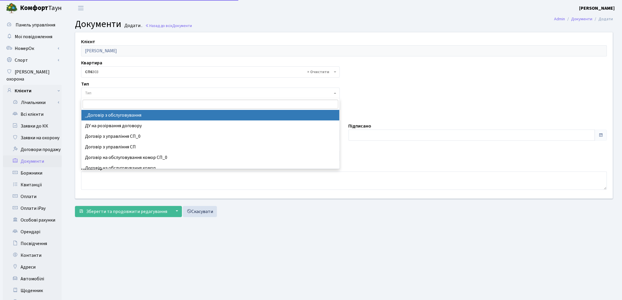
select select "289"
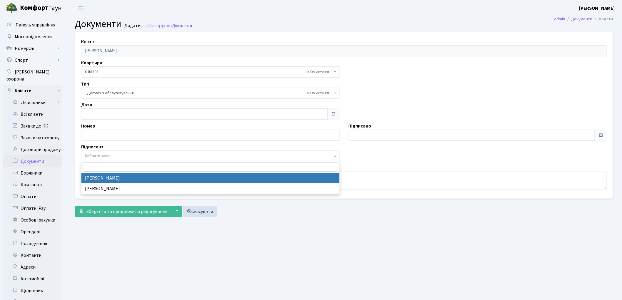
click at [97, 157] on span "Вибрати запис" at bounding box center [98, 156] width 26 height 6
select select "74"
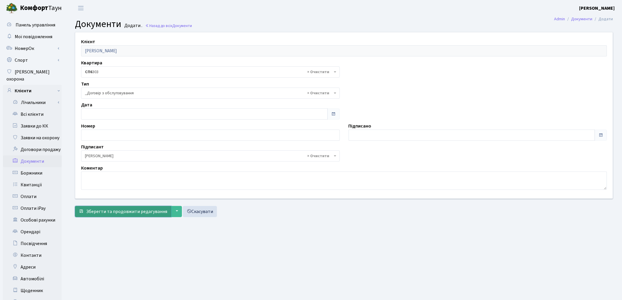
click at [96, 214] on span "Зберегти та продовжити редагування" at bounding box center [126, 211] width 81 height 6
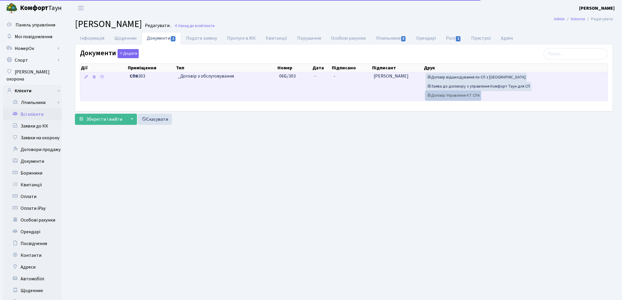
click at [441, 95] on link "Договір Управління КТ СП4" at bounding box center [452, 95] width 55 height 9
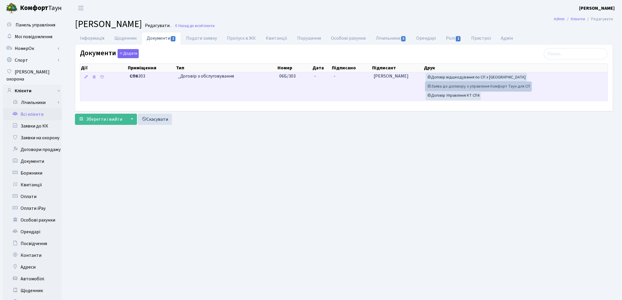
click at [492, 90] on link "Заява до договору з управління Комфорт Таун для СП" at bounding box center [478, 86] width 106 height 9
click at [453, 78] on link "Договір відшкодування по СП з Екві" at bounding box center [475, 77] width 101 height 9
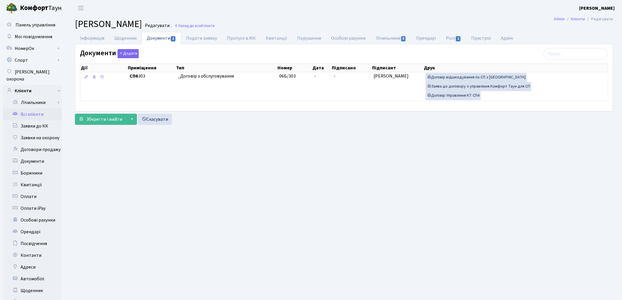
click at [35, 108] on link "Всі клієнти" at bounding box center [32, 114] width 59 height 12
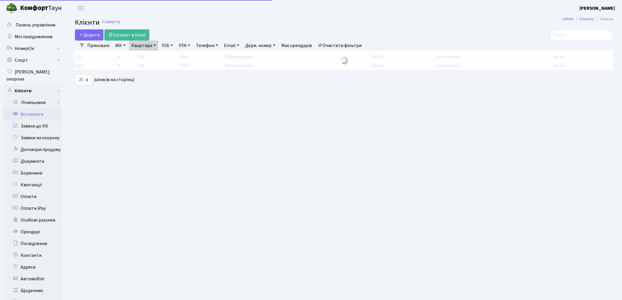
select select "25"
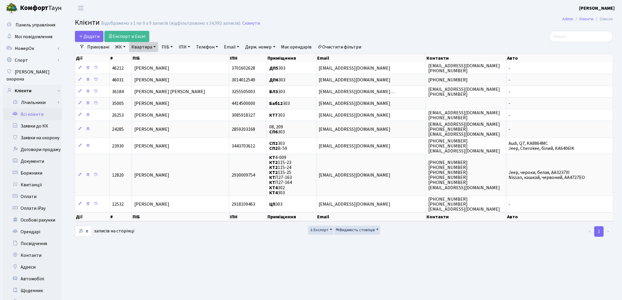
click at [350, 47] on link "Очистити фільтри" at bounding box center [339, 47] width 48 height 10
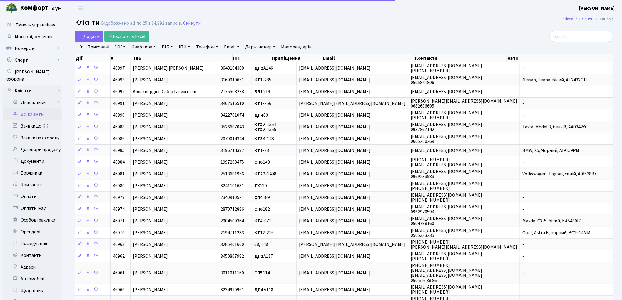
click at [164, 46] on link "ПІБ" at bounding box center [167, 47] width 16 height 10
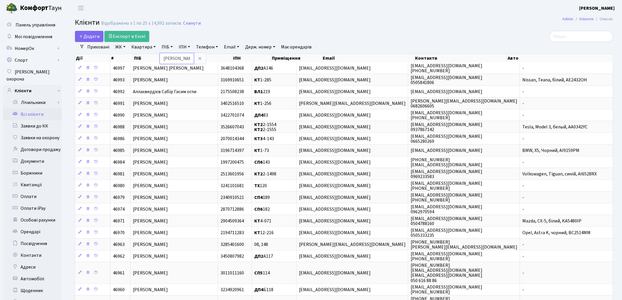
type input "[PERSON_NAME]"
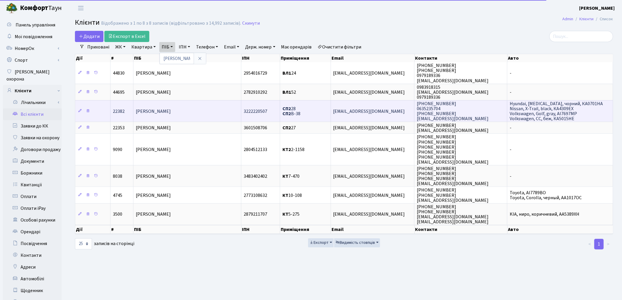
click at [171, 108] on span "Шпак Марта Василівна" at bounding box center [153, 111] width 35 height 6
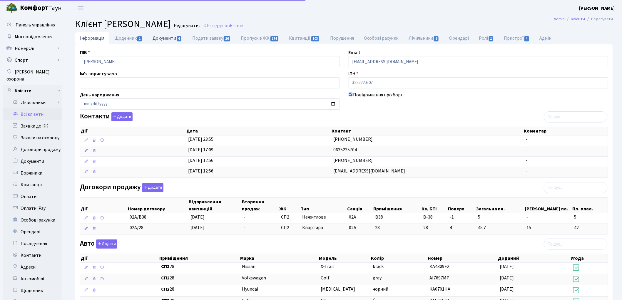
click at [164, 40] on link "Документи 6" at bounding box center [166, 38] width 39 height 12
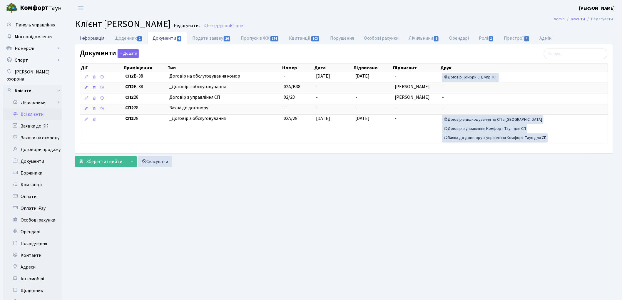
click at [98, 40] on link "Інформація" at bounding box center [92, 38] width 34 height 12
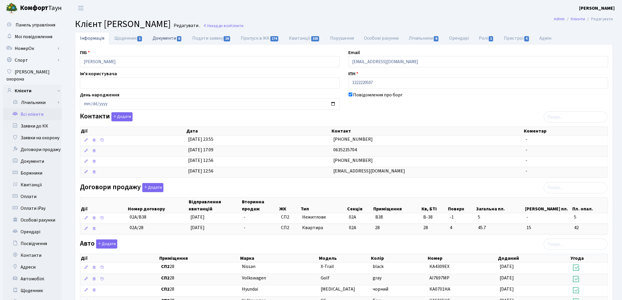
click at [164, 37] on link "Документи 6" at bounding box center [166, 38] width 39 height 12
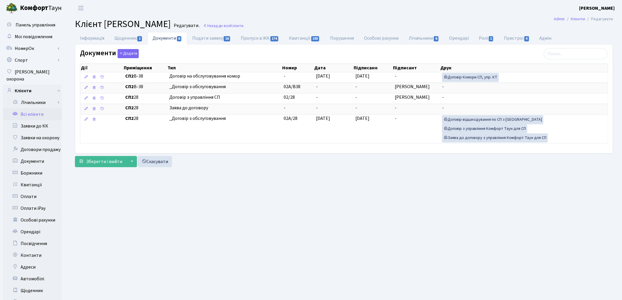
click at [34, 108] on link "Всі клієнти" at bounding box center [32, 114] width 59 height 12
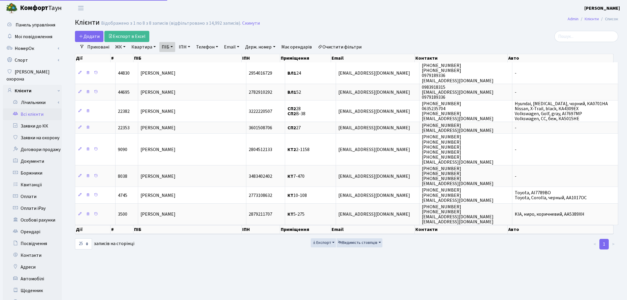
select select "25"
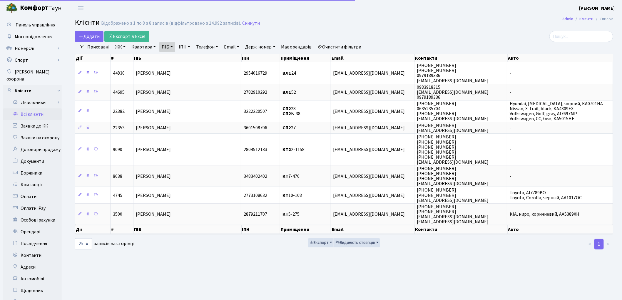
click at [350, 48] on link "Очистити фільтри" at bounding box center [339, 47] width 48 height 10
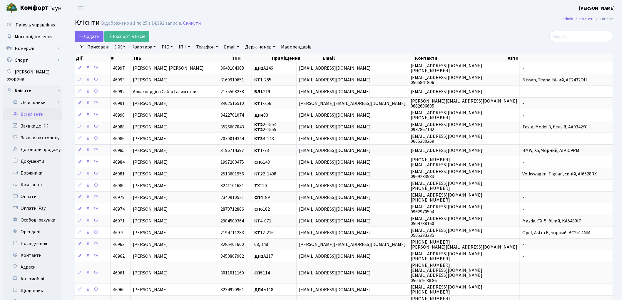
click at [140, 45] on link "Квартира" at bounding box center [143, 47] width 29 height 10
type input "75"
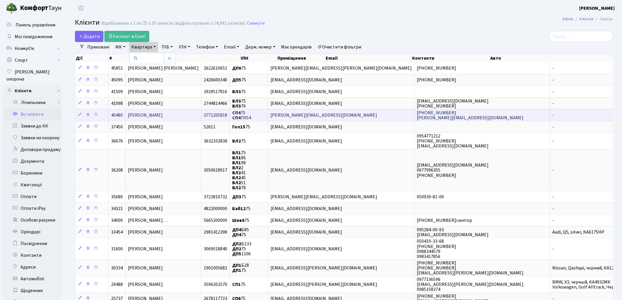
click at [171, 120] on td "Рудий Петро Андрійович" at bounding box center [163, 115] width 76 height 12
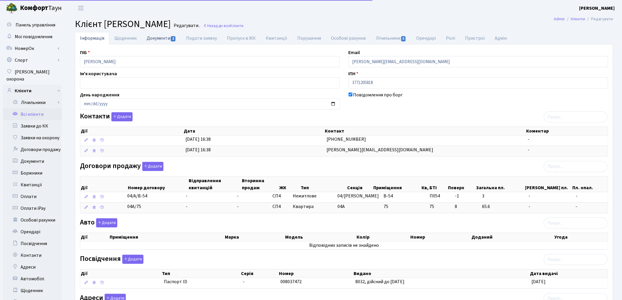
click at [159, 39] on link "Документи 2" at bounding box center [161, 38] width 39 height 12
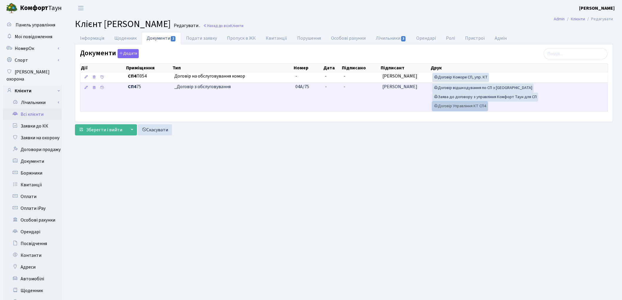
click at [451, 105] on link "Договір Управління КТ СП4" at bounding box center [459, 106] width 55 height 9
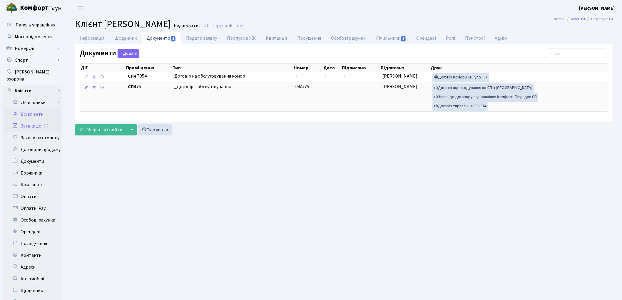
click at [32, 121] on link "Заявки до КК" at bounding box center [32, 126] width 59 height 12
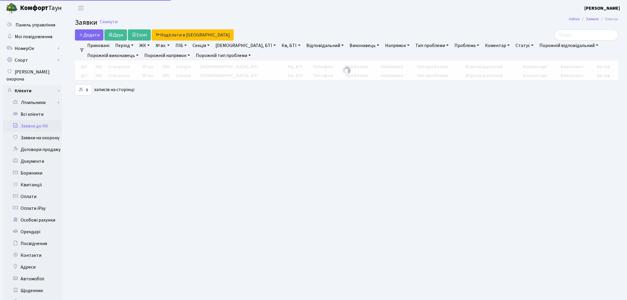
select select "25"
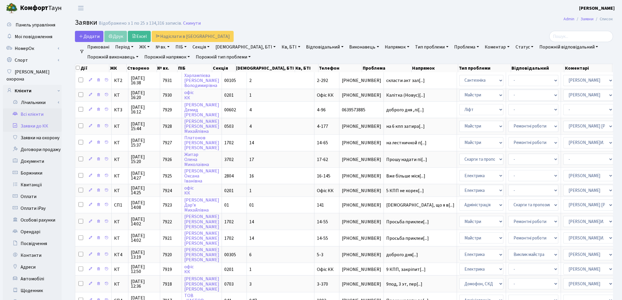
click at [29, 109] on link "Всі клієнти" at bounding box center [32, 114] width 59 height 12
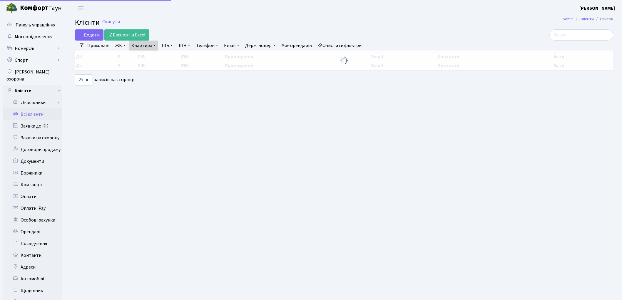
select select "25"
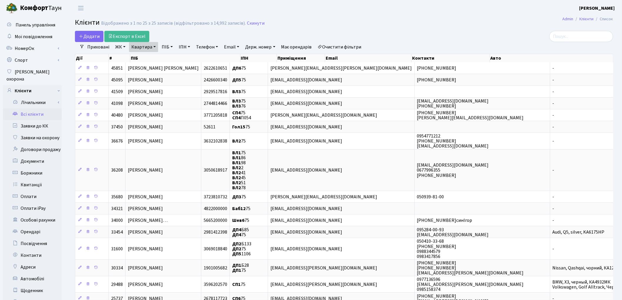
click at [358, 46] on link "Очистити фільтри" at bounding box center [339, 47] width 48 height 10
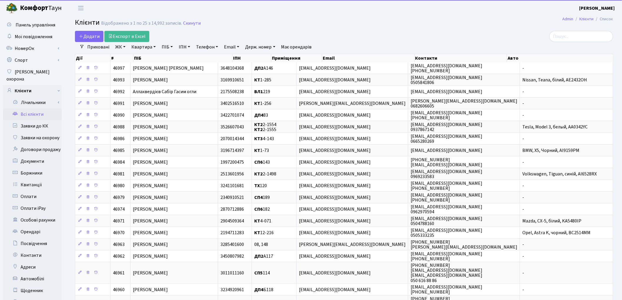
click at [162, 46] on link "ПІБ" at bounding box center [167, 47] width 16 height 10
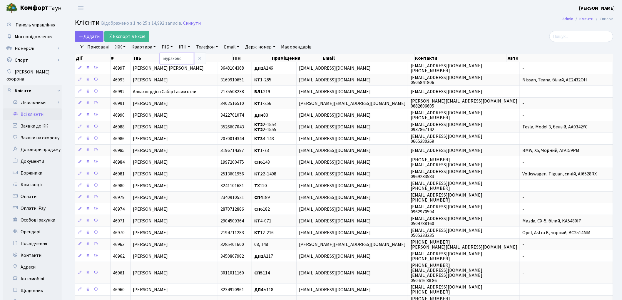
type input "мураховс"
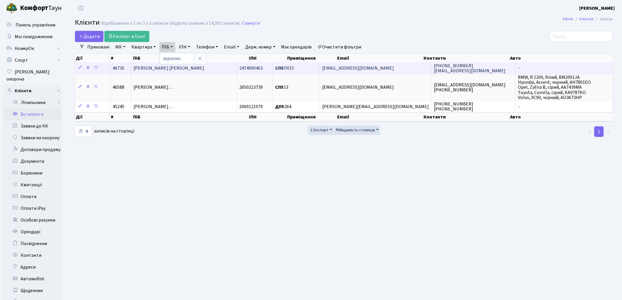
click at [159, 68] on span "[PERSON_NAME] [PERSON_NAME]" at bounding box center [168, 68] width 71 height 6
